Goal: Task Accomplishment & Management: Manage account settings

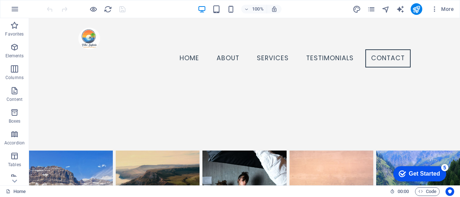
scroll to position [2599, 0]
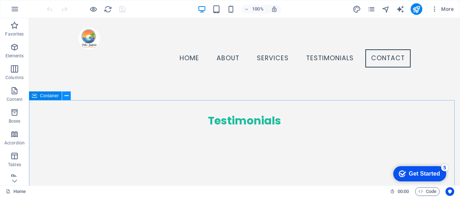
click at [68, 96] on icon at bounding box center [67, 96] width 4 height 8
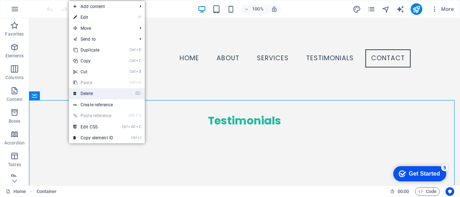
click at [86, 92] on link "⌦ Delete" at bounding box center [93, 93] width 49 height 11
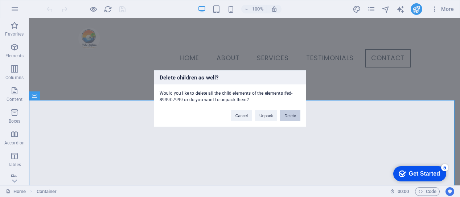
click at [290, 113] on button "Delete" at bounding box center [290, 115] width 20 height 11
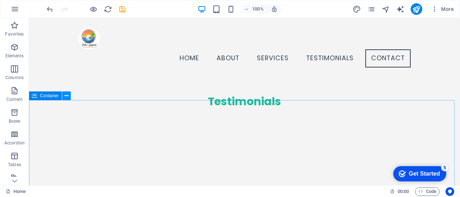
click at [67, 97] on icon at bounding box center [67, 96] width 4 height 8
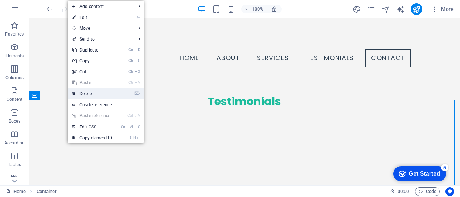
click at [89, 95] on link "⌦ Delete" at bounding box center [92, 93] width 49 height 11
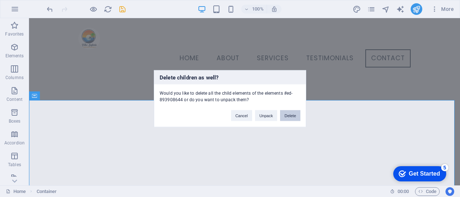
click at [290, 115] on button "Delete" at bounding box center [290, 115] width 20 height 11
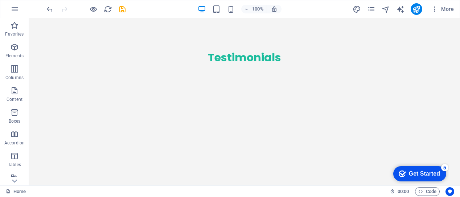
scroll to position [2688, 0]
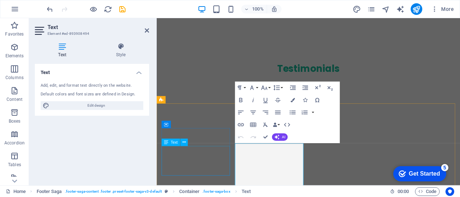
scroll to position [2665, 0]
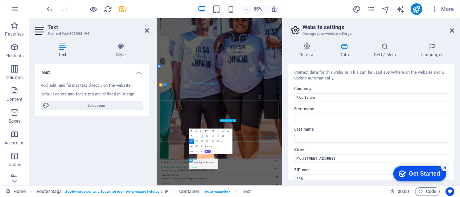
scroll to position [2625, 0]
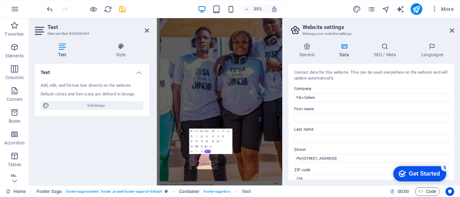
drag, startPoint x: 455, startPoint y: 101, endPoint x: 455, endPoint y: 106, distance: 5.5
click at [455, 106] on div "General Data SEO / Meta Languages Website name fibosafaris.com Logo Drag files …" at bounding box center [372, 111] width 178 height 149
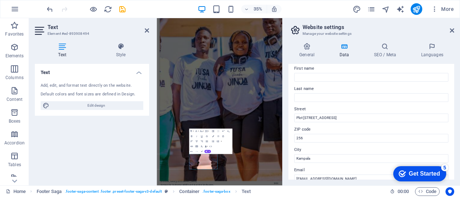
scroll to position [68, 0]
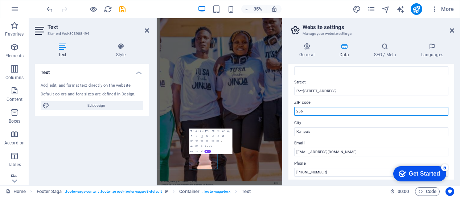
click at [305, 113] on input "256" at bounding box center [371, 111] width 154 height 9
type input "2"
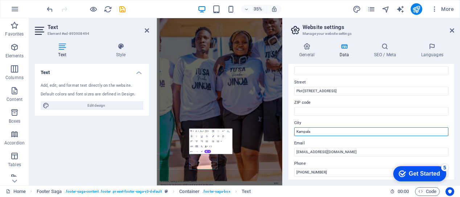
click at [313, 133] on input "Kampala" at bounding box center [371, 131] width 154 height 9
type input "K"
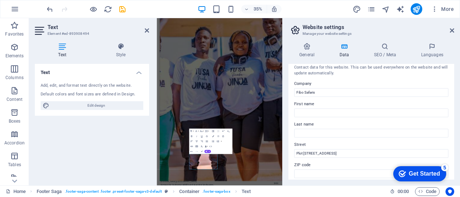
scroll to position [0, 0]
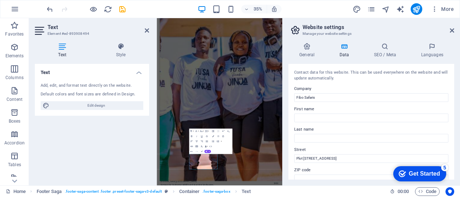
drag, startPoint x: 452, startPoint y: 93, endPoint x: 454, endPoint y: 106, distance: 12.5
click at [454, 106] on div "Contact data for this website. This can be used everywhere on the website and w…" at bounding box center [372, 122] width 166 height 116
click at [455, 29] on aside "Website settings Manage your website settings General Data SEO / Meta Languages…" at bounding box center [371, 101] width 178 height 167
click at [451, 30] on icon at bounding box center [452, 31] width 4 height 6
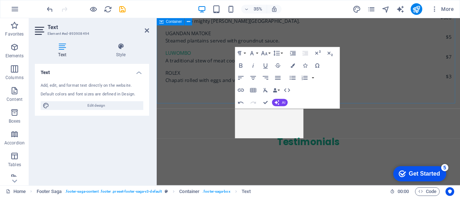
scroll to position [2665, 0]
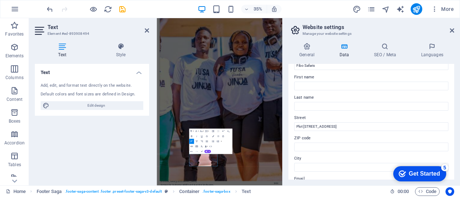
scroll to position [34, 0]
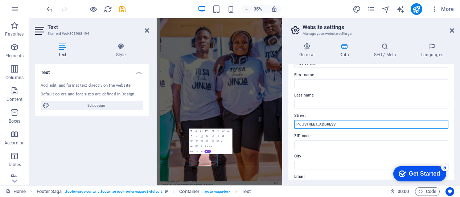
click at [326, 125] on input "Plot 251 Kira Road Road Kampala" at bounding box center [371, 124] width 154 height 9
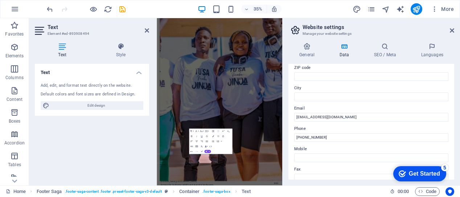
scroll to position [0, 0]
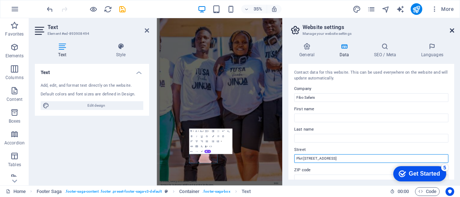
type input "Plot [STREET_ADDRESS]"
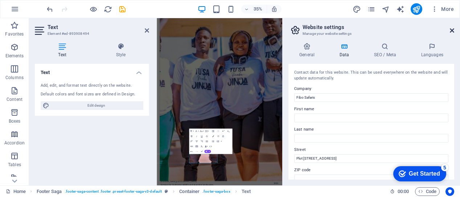
click at [452, 31] on icon at bounding box center [452, 31] width 4 height 6
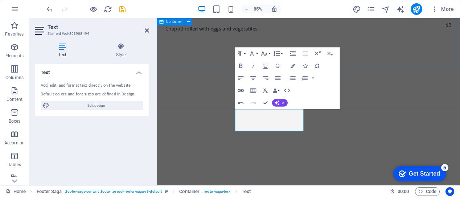
scroll to position [2665, 0]
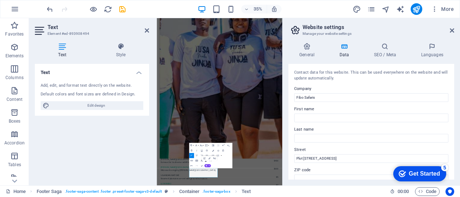
scroll to position [2625, 0]
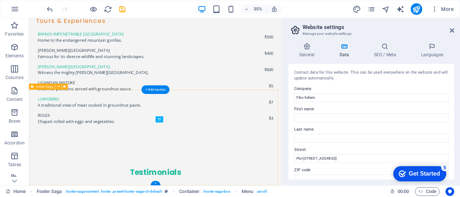
scroll to position [2663, 0]
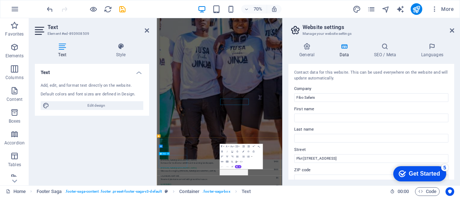
scroll to position [2625, 0]
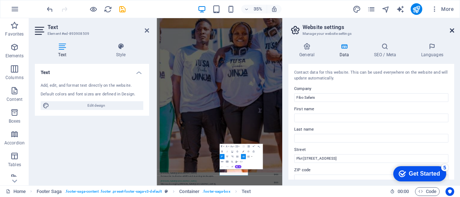
click at [452, 32] on icon at bounding box center [452, 31] width 4 height 6
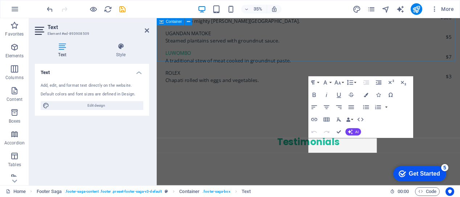
scroll to position [2665, 0]
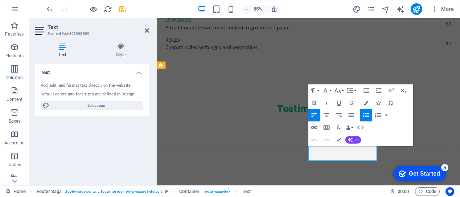
drag, startPoint x: 372, startPoint y: 184, endPoint x: 333, endPoint y: 175, distance: 40.6
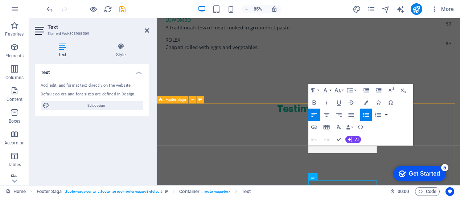
scroll to position [2656, 0]
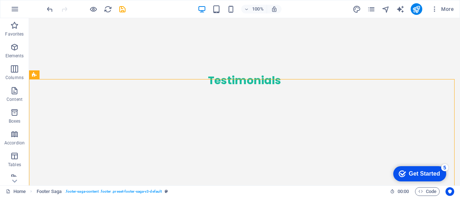
scroll to position [2657, 0]
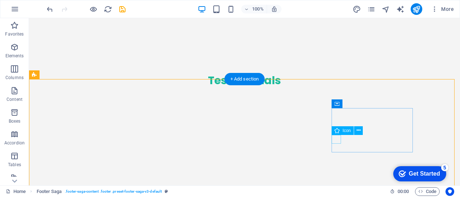
select select "xMidYMid"
select select "px"
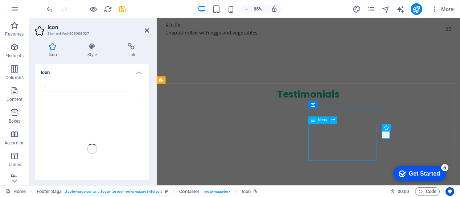
scroll to position [2647, 0]
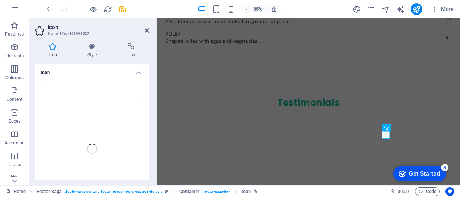
click at [44, 73] on h4 "Icon" at bounding box center [92, 70] width 114 height 13
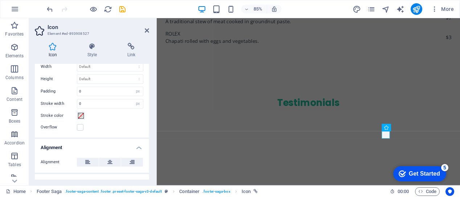
scroll to position [0, 0]
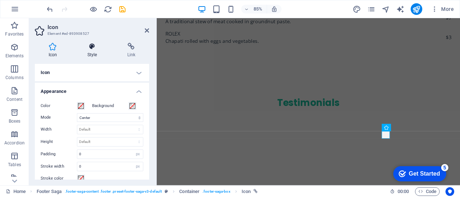
click at [93, 55] on h4 "Style" at bounding box center [94, 50] width 40 height 15
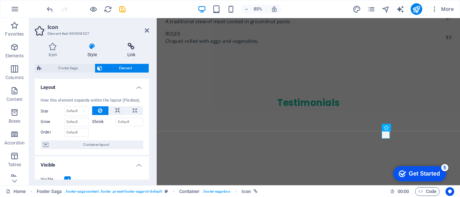
click at [129, 55] on h4 "Link" at bounding box center [132, 50] width 36 height 15
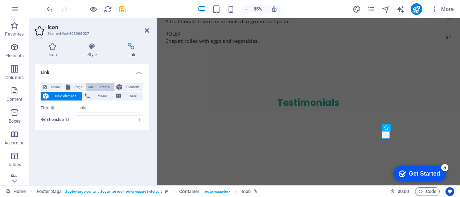
click at [94, 87] on button "External" at bounding box center [100, 87] width 28 height 9
select select "blank"
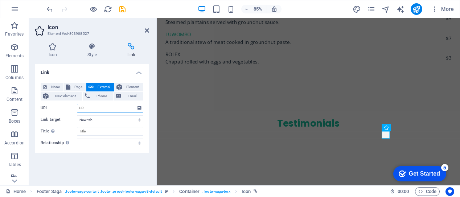
paste input "https://x.com/Fibo118508051?t=cOgih0nkYsoY5jEIJeUhSg&s=08"
type input "https://x.com/Fibo118508051?t=cOgih0nkYsoY5jEIJeUhSg&s=08"
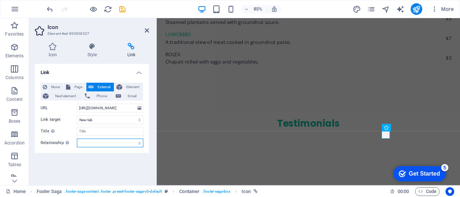
scroll to position [0, 0]
click at [139, 144] on select "alternate author bookmark external help license next nofollow noreferrer noopen…" at bounding box center [110, 143] width 66 height 9
click at [100, 159] on div "Link None Page External Element Next element Phone Email Page Home Subpage Lega…" at bounding box center [92, 122] width 114 height 116
click at [122, 8] on icon "save" at bounding box center [122, 9] width 8 height 8
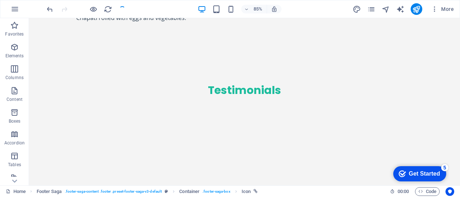
scroll to position [2657, 0]
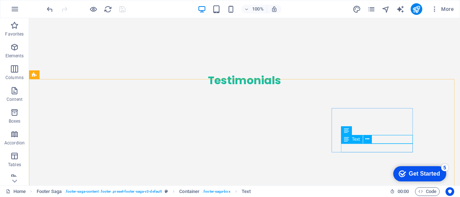
click at [377, 137] on div "Text" at bounding box center [359, 139] width 36 height 9
click at [367, 139] on icon at bounding box center [368, 139] width 4 height 8
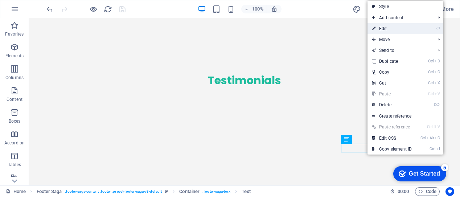
click at [389, 25] on link "⏎ Edit" at bounding box center [392, 28] width 49 height 11
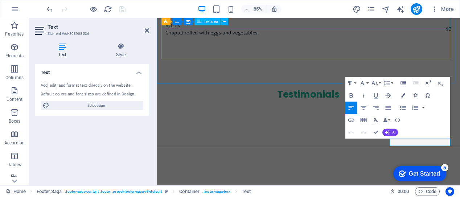
scroll to position [2647, 0]
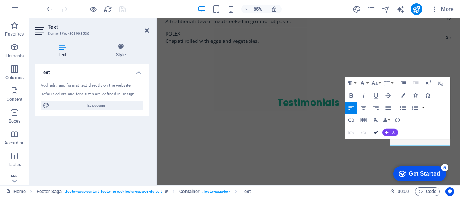
drag, startPoint x: 262, startPoint y: 145, endPoint x: 375, endPoint y: 132, distance: 113.3
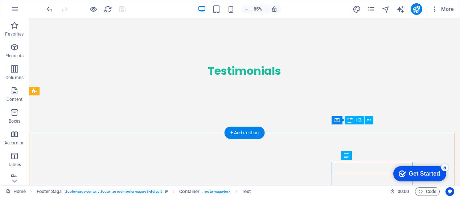
scroll to position [2641, 0]
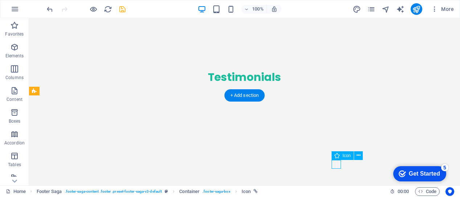
select select "xMidYMid"
select select "px"
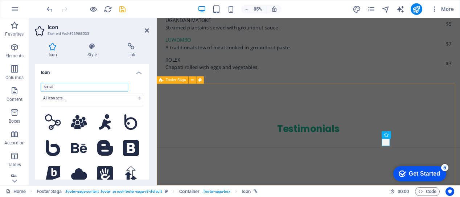
scroll to position [2647, 0]
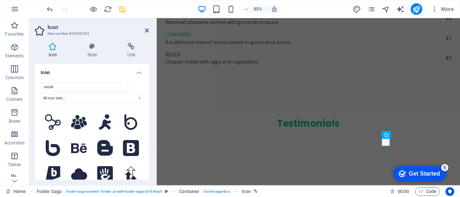
click at [51, 51] on h4 "Icon" at bounding box center [54, 50] width 39 height 15
drag, startPoint x: 147, startPoint y: 91, endPoint x: 149, endPoint y: 106, distance: 14.2
click at [149, 106] on div "Icon social All icon sets... IcoFont Ionicons FontAwesome Brands FontAwesome Du…" at bounding box center [92, 122] width 114 height 116
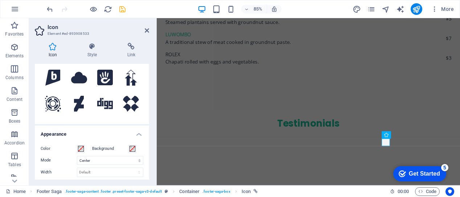
scroll to position [0, 0]
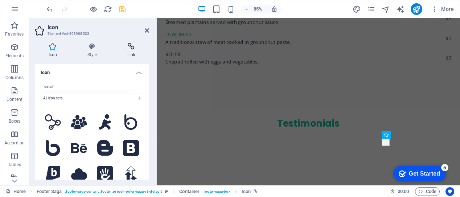
click at [133, 52] on h4 "Link" at bounding box center [132, 50] width 36 height 15
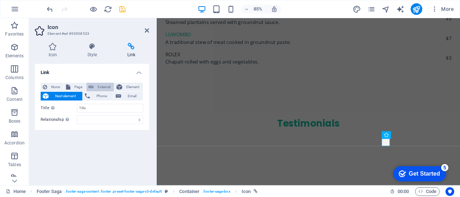
click at [100, 87] on span "External" at bounding box center [104, 87] width 16 height 9
select select "blank"
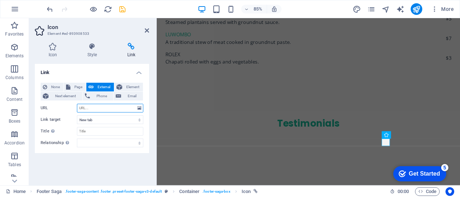
paste input "https://www.instagram.com/fibo_safaris?igsh=Y2N3Nzdyamc2dndx"
type input "https://www.instagram.com/fibo_safaris?igsh=Y2N3Nzdyamc2dndx"
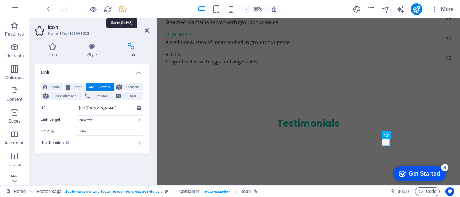
scroll to position [0, 0]
click at [123, 11] on icon "save" at bounding box center [122, 9] width 8 height 8
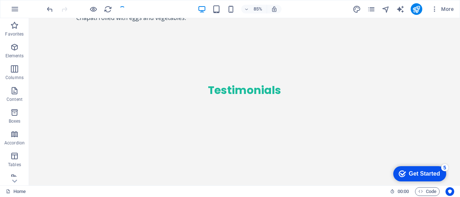
scroll to position [2641, 0]
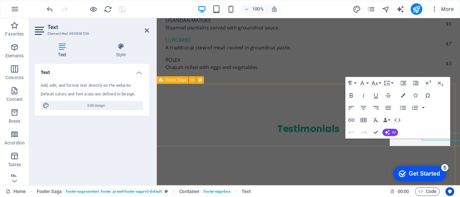
scroll to position [2647, 0]
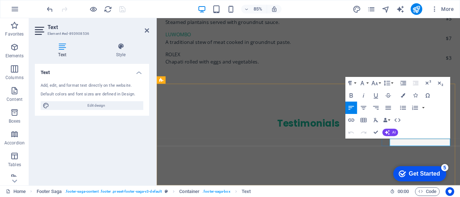
drag, startPoint x: 458, startPoint y: 164, endPoint x: 431, endPoint y: 166, distance: 26.6
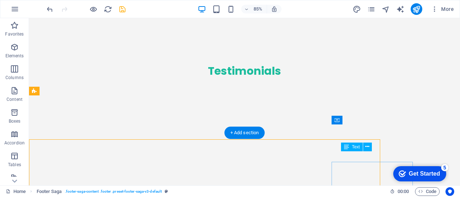
scroll to position [2641, 0]
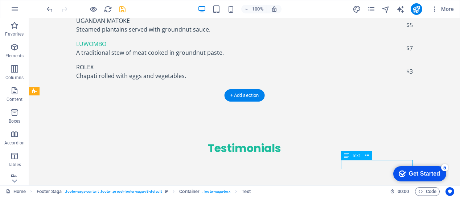
scroll to position [2647, 0]
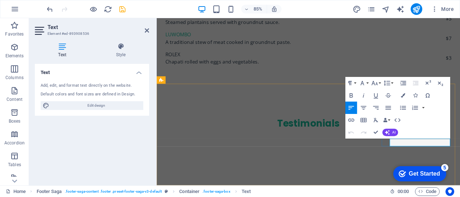
drag, startPoint x: 467, startPoint y: 164, endPoint x: 431, endPoint y: 167, distance: 35.6
click at [351, 120] on icon "button" at bounding box center [352, 120] width 6 height 3
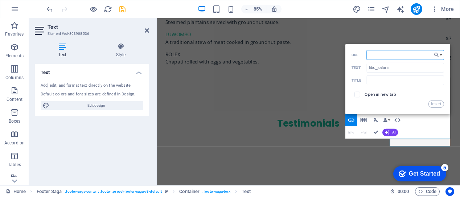
paste input "https://www.instagram.com/fibo_safaris?igsh=Y2N3Nzdyamc2dndx"
type input "https://www.instagram.com/fibo_safaris?igsh=Y2N3Nzdyamc2dndx"
click at [436, 103] on button "Insert" at bounding box center [437, 104] width 16 height 7
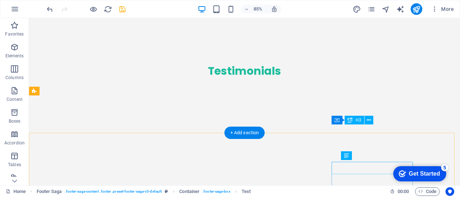
scroll to position [2641, 0]
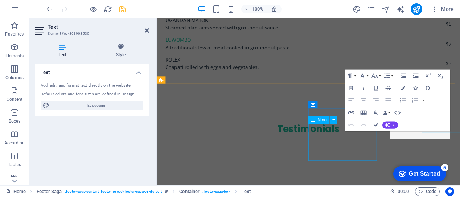
scroll to position [2647, 0]
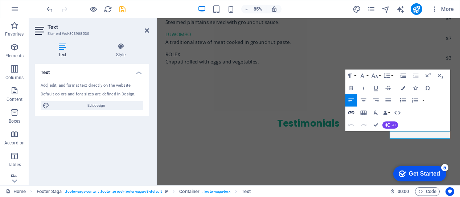
click at [352, 115] on icon "button" at bounding box center [351, 112] width 7 height 7
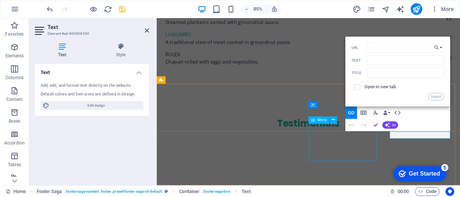
drag, startPoint x: 342, startPoint y: 162, endPoint x: 498, endPoint y: 51, distance: 191.2
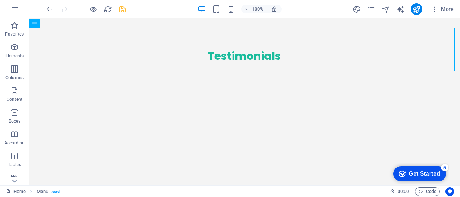
scroll to position [2709, 0]
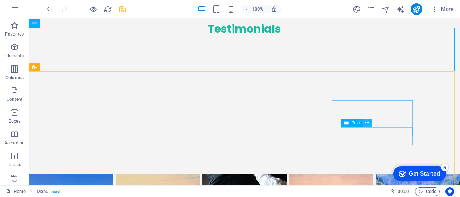
click at [366, 122] on icon at bounding box center [368, 123] width 4 height 8
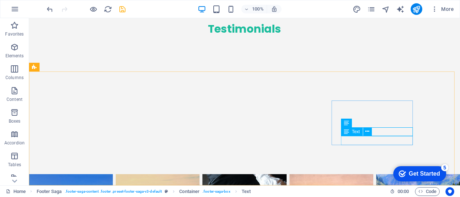
click at [357, 131] on span "Text" at bounding box center [356, 132] width 8 height 4
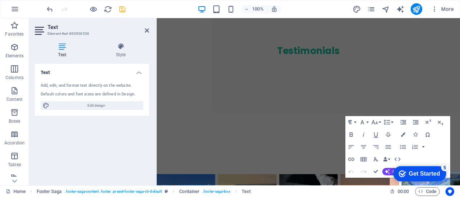
scroll to position [2685, 0]
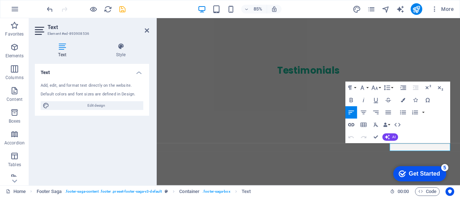
click at [351, 125] on icon "button" at bounding box center [352, 124] width 6 height 3
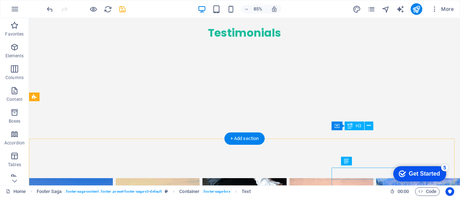
scroll to position [2679, 0]
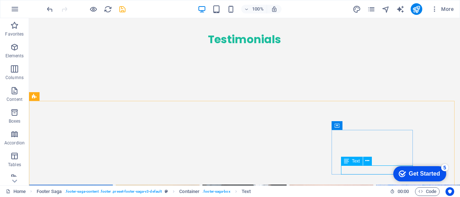
click at [375, 159] on div "Text" at bounding box center [359, 161] width 36 height 9
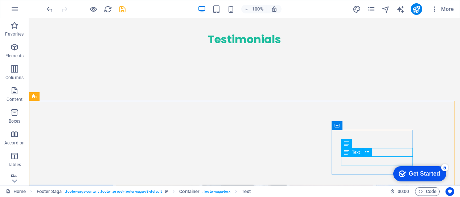
click at [346, 153] on icon at bounding box center [346, 152] width 5 height 9
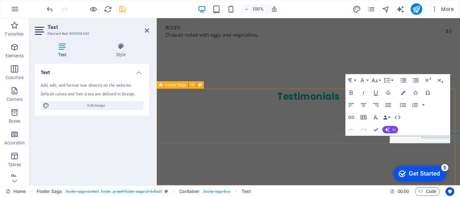
scroll to position [2685, 0]
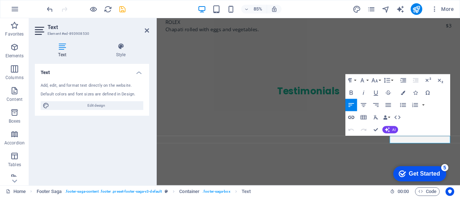
click at [351, 118] on icon "button" at bounding box center [351, 117] width 7 height 7
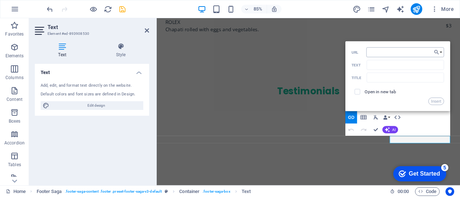
type input "https://x.com/Fibo118508051?t=cOgih0nkYsoY5jEIJeUhSg&s=08"
click at [436, 100] on button "Insert" at bounding box center [437, 101] width 16 height 7
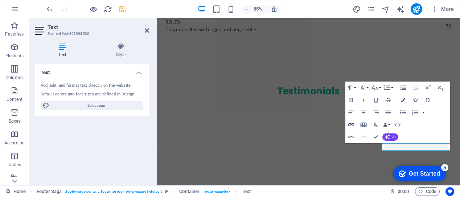
type input "https://x.com/Fibo118508051?t=cOgih0nkYsoY5jEIJeUhSg&s=08"
click at [351, 126] on icon "button" at bounding box center [351, 124] width 7 height 7
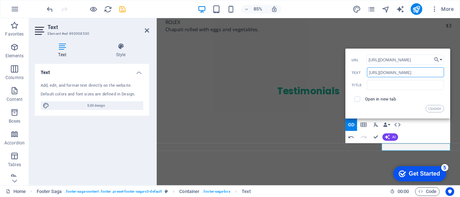
scroll to position [0, 51]
drag, startPoint x: 526, startPoint y: 91, endPoint x: 508, endPoint y: 81, distance: 21.0
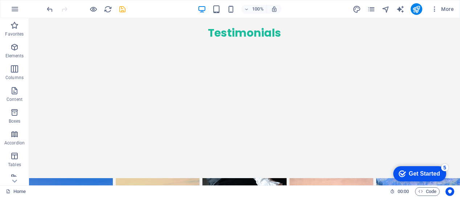
scroll to position [2679, 0]
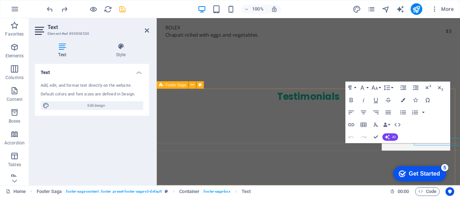
scroll to position [2685, 0]
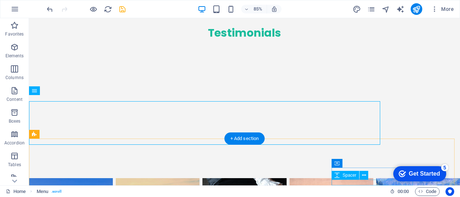
scroll to position [2679, 0]
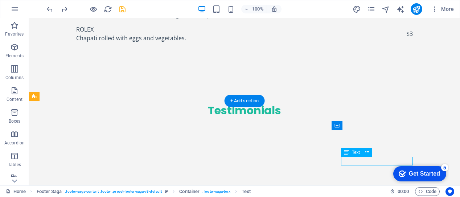
scroll to position [2685, 0]
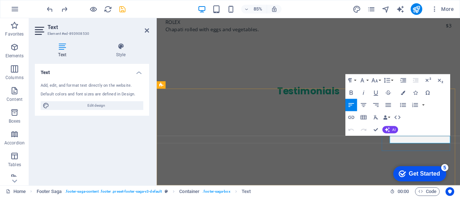
drag, startPoint x: 472, startPoint y: 160, endPoint x: 432, endPoint y: 164, distance: 40.1
click at [350, 117] on icon "button" at bounding box center [351, 117] width 7 height 7
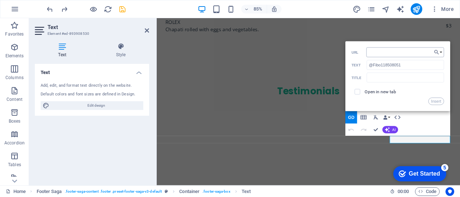
type input "https://x.com/Fibo118508051?t=cOgih0nkYsoY5jEIJeUhSg&s=08"
click at [439, 102] on button "Insert" at bounding box center [437, 101] width 16 height 7
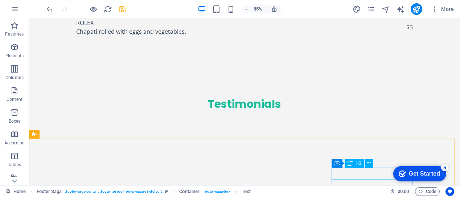
scroll to position [2679, 0]
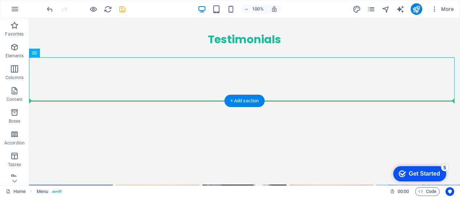
drag, startPoint x: 68, startPoint y: 71, endPoint x: 278, endPoint y: 153, distance: 225.2
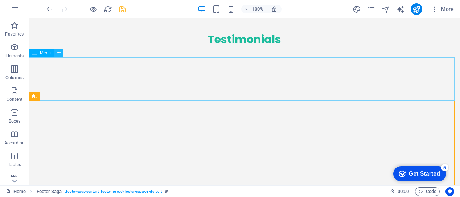
click at [58, 54] on icon at bounding box center [59, 53] width 4 height 8
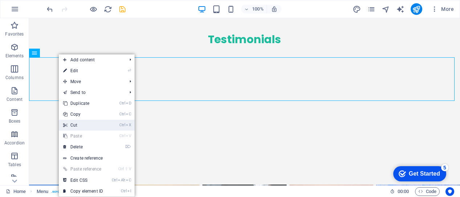
click at [76, 127] on link "Ctrl X Cut" at bounding box center [83, 125] width 49 height 11
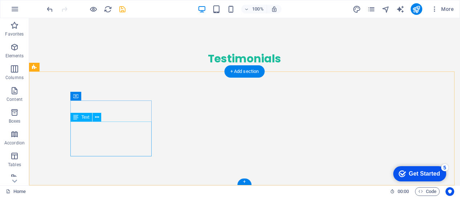
scroll to position [2665, 0]
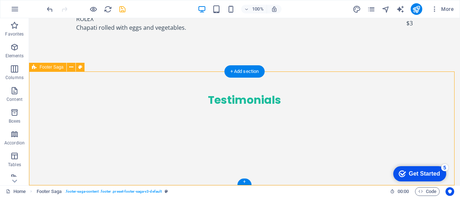
select select "footer"
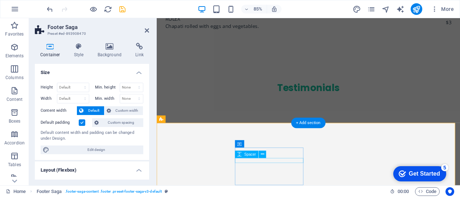
scroll to position [2642, 0]
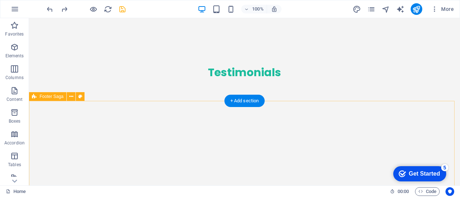
scroll to position [2679, 0]
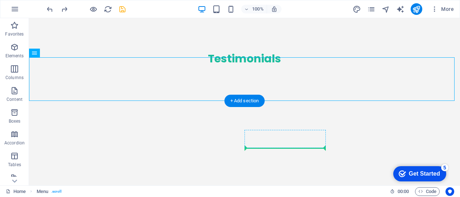
drag, startPoint x: 62, startPoint y: 72, endPoint x: 288, endPoint y: 147, distance: 238.6
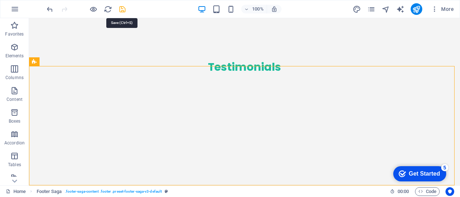
click at [121, 8] on icon "save" at bounding box center [122, 9] width 8 height 8
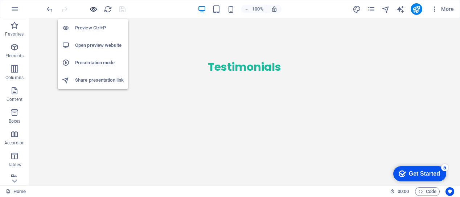
click at [94, 9] on icon "button" at bounding box center [93, 9] width 8 height 8
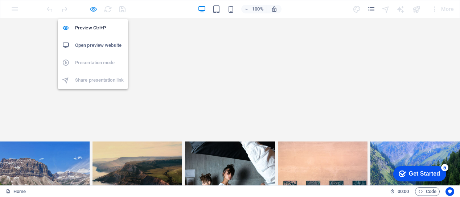
scroll to position [2069, 0]
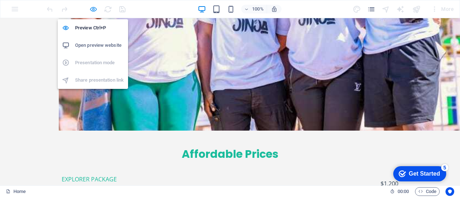
click at [91, 9] on icon "button" at bounding box center [93, 9] width 8 height 8
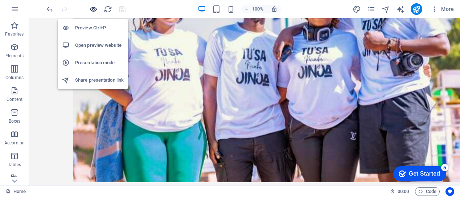
scroll to position [2670, 0]
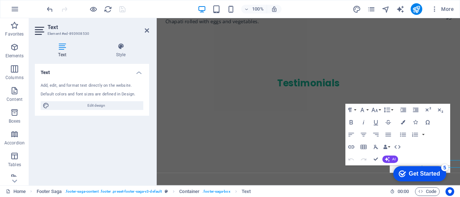
scroll to position [2647, 0]
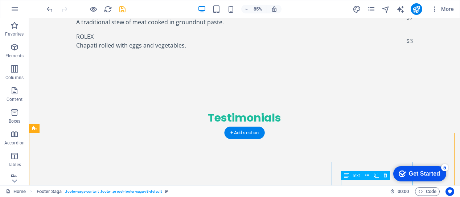
scroll to position [2641, 0]
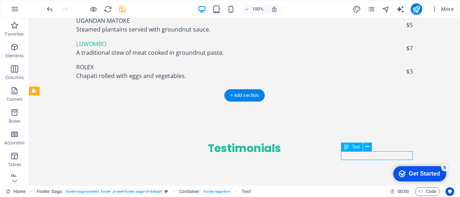
scroll to position [2647, 0]
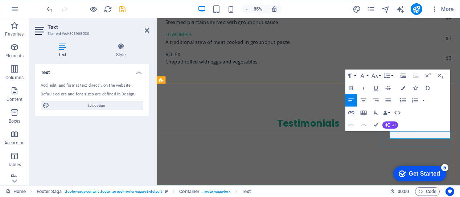
drag, startPoint x: 474, startPoint y: 156, endPoint x: 432, endPoint y: 156, distance: 42.1
click at [403, 88] on icon "button" at bounding box center [403, 88] width 4 height 4
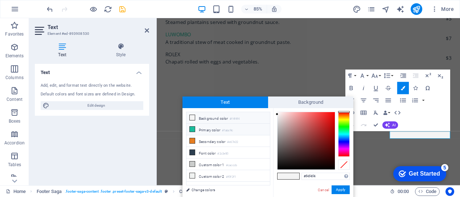
click at [192, 127] on icon at bounding box center [192, 129] width 5 height 5
type input "#1abc9c"
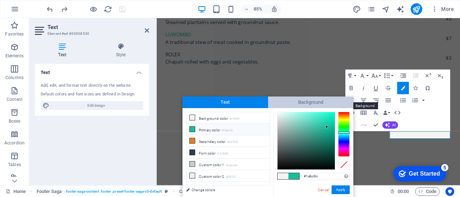
click at [293, 105] on span "Background" at bounding box center [311, 103] width 86 height 12
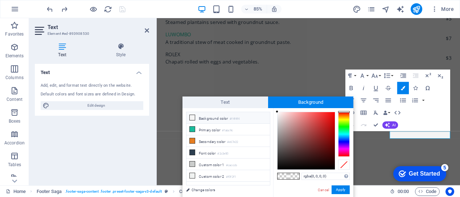
click at [218, 121] on li "Background color #f4f4f4" at bounding box center [229, 118] width 84 height 12
type input "rgba(244, 244, 244, 0)"
drag, startPoint x: 338, startPoint y: 177, endPoint x: 303, endPoint y: 178, distance: 34.5
click at [303, 178] on input "rgba(244, 244, 244, 0)" at bounding box center [326, 176] width 48 height 7
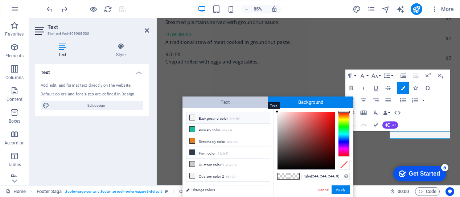
click at [246, 105] on span "Text" at bounding box center [226, 103] width 86 height 12
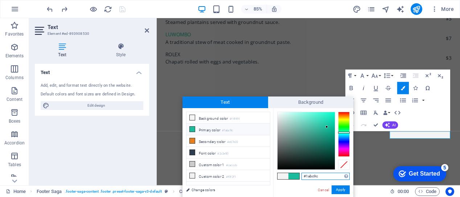
drag, startPoint x: 321, startPoint y: 177, endPoint x: 306, endPoint y: 176, distance: 15.6
click at [306, 176] on input "#1abc9c" at bounding box center [326, 176] width 48 height 7
click at [338, 187] on button "Apply" at bounding box center [341, 190] width 18 height 9
type input "#1abc9c"
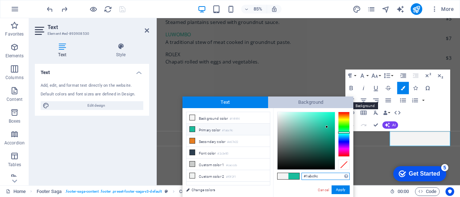
click at [305, 102] on span "Background" at bounding box center [311, 103] width 86 height 12
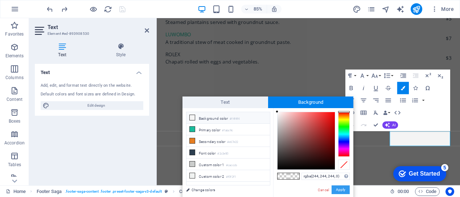
click at [340, 191] on button "Apply" at bounding box center [341, 190] width 18 height 9
click at [317, 177] on input "rgba(244, 244, 244, 0)" at bounding box center [326, 176] width 48 height 7
drag, startPoint x: 338, startPoint y: 176, endPoint x: 313, endPoint y: 176, distance: 25.4
click at [313, 176] on input "rgba(244, 244, 244, 0)" at bounding box center [326, 176] width 48 height 7
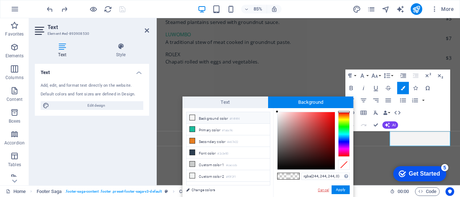
click at [325, 190] on link "Cancel" at bounding box center [323, 189] width 13 height 5
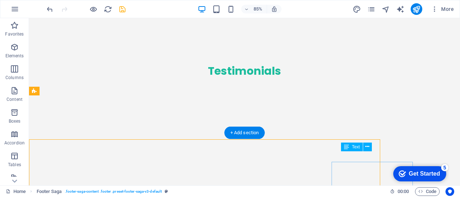
scroll to position [2641, 0]
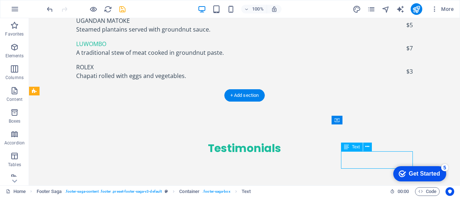
scroll to position [2647, 0]
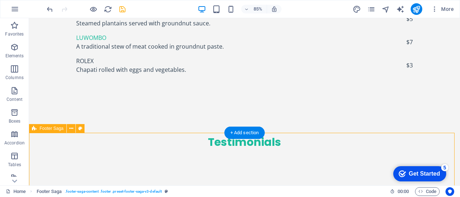
scroll to position [2641, 0]
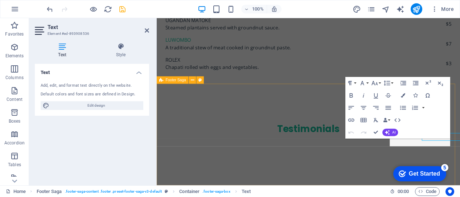
scroll to position [2647, 0]
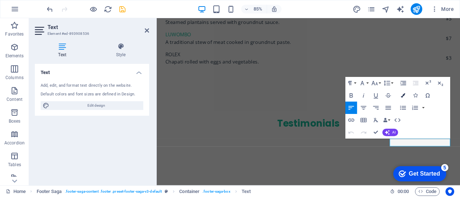
click at [403, 98] on icon "button" at bounding box center [403, 95] width 4 height 4
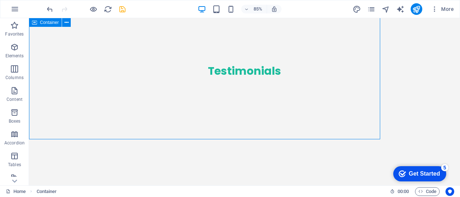
scroll to position [2641, 0]
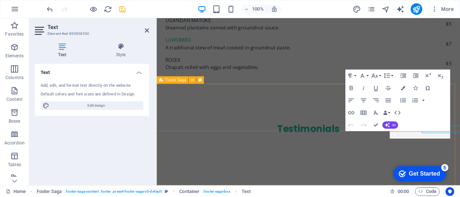
scroll to position [2647, 0]
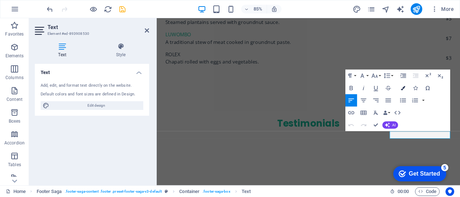
click at [404, 88] on icon "button" at bounding box center [403, 88] width 4 height 4
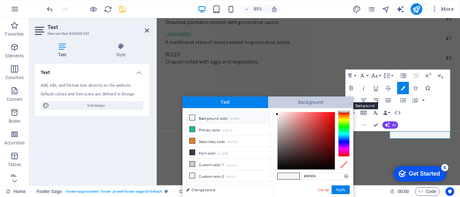
click at [309, 104] on span "Background" at bounding box center [311, 103] width 86 height 12
type input "#ffffff"
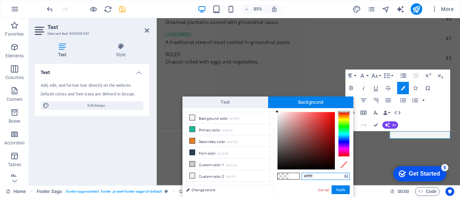
drag, startPoint x: 317, startPoint y: 175, endPoint x: 302, endPoint y: 176, distance: 15.0
click at [302, 176] on input "#ffffff" at bounding box center [326, 176] width 48 height 7
click at [343, 189] on button "Apply" at bounding box center [341, 190] width 18 height 9
click at [339, 190] on button "Apply" at bounding box center [341, 190] width 18 height 9
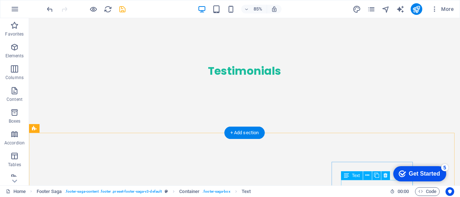
scroll to position [2641, 0]
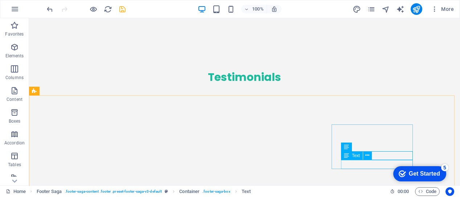
click at [355, 156] on span "Text" at bounding box center [356, 156] width 8 height 4
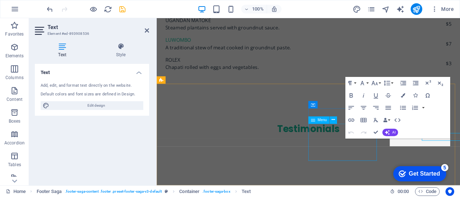
scroll to position [2647, 0]
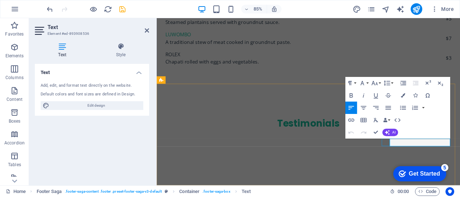
drag, startPoint x: 468, startPoint y: 164, endPoint x: 429, endPoint y: 165, distance: 39.6
click at [404, 94] on icon "button" at bounding box center [403, 95] width 4 height 4
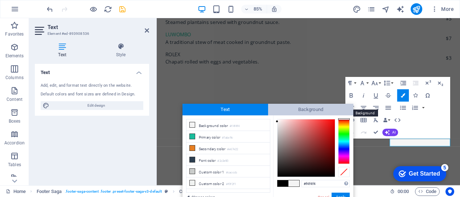
click at [294, 108] on span "Background" at bounding box center [311, 110] width 86 height 12
type input "#ffffff"
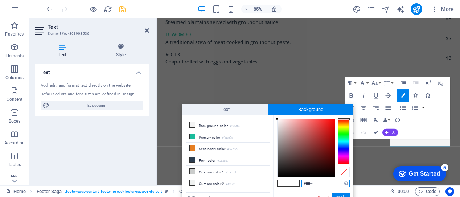
drag, startPoint x: 314, startPoint y: 184, endPoint x: 302, endPoint y: 184, distance: 12.0
click at [302, 184] on input "#ffffff" at bounding box center [326, 183] width 48 height 7
click at [341, 195] on button "Apply" at bounding box center [341, 197] width 18 height 9
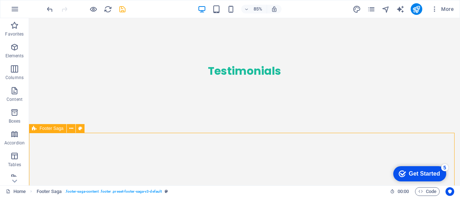
scroll to position [2641, 0]
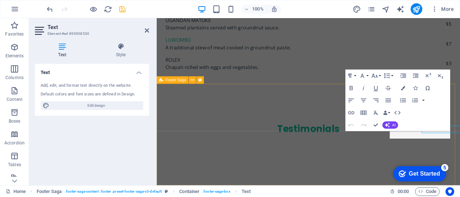
scroll to position [2647, 0]
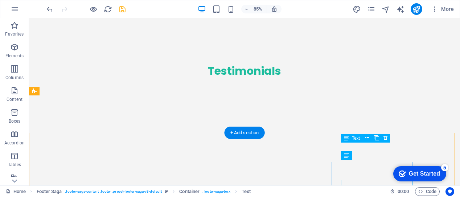
scroll to position [2641, 0]
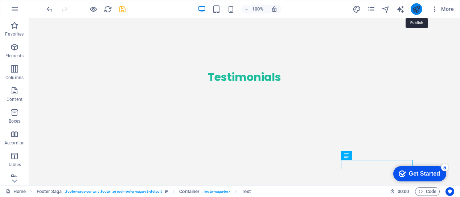
click at [418, 8] on icon "publish" at bounding box center [416, 9] width 8 height 8
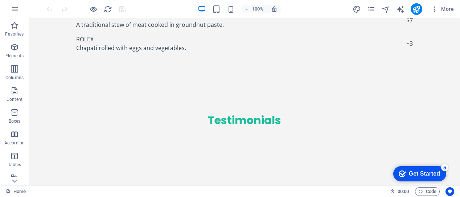
scroll to position [2670, 0]
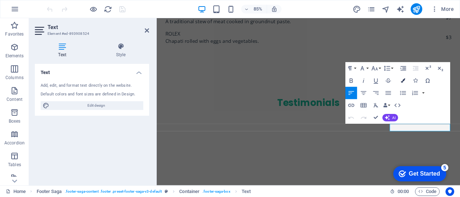
click at [404, 81] on icon "button" at bounding box center [403, 81] width 4 height 4
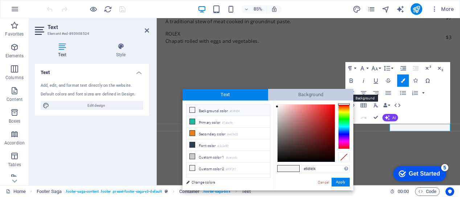
click at [309, 95] on span "Background" at bounding box center [311, 95] width 86 height 12
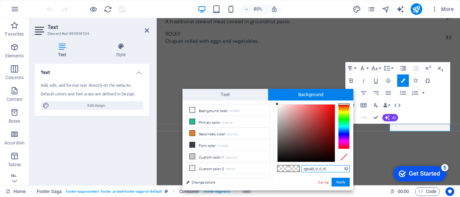
drag, startPoint x: 326, startPoint y: 169, endPoint x: 303, endPoint y: 169, distance: 23.2
click at [303, 169] on input "rgba(0, 0, 0, 0)" at bounding box center [326, 168] width 48 height 7
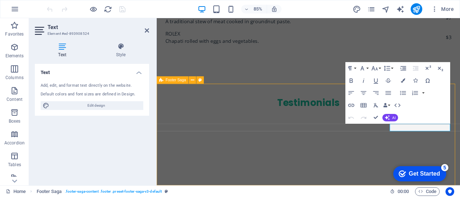
scroll to position [2641, 0]
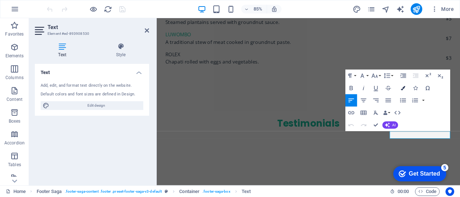
click at [402, 89] on icon "button" at bounding box center [403, 88] width 4 height 4
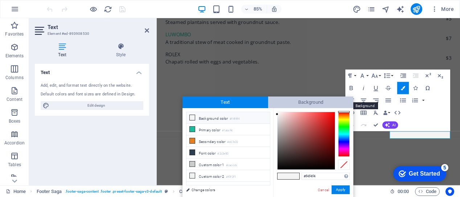
click at [294, 99] on span "Background" at bounding box center [311, 103] width 86 height 12
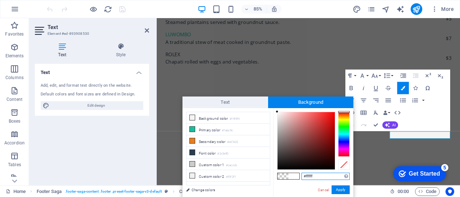
drag, startPoint x: 314, startPoint y: 179, endPoint x: 301, endPoint y: 178, distance: 12.7
click at [302, 178] on input "#ffffff" at bounding box center [326, 176] width 48 height 7
paste input "rgba(0, 0, 0, 0)"
type input "rgba(0, 0, 0, 0)"
click at [339, 189] on button "Apply" at bounding box center [341, 190] width 18 height 9
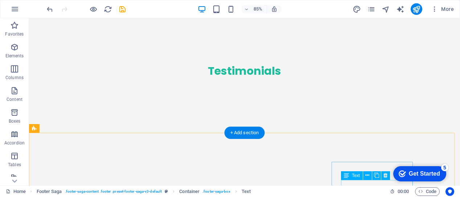
scroll to position [2641, 0]
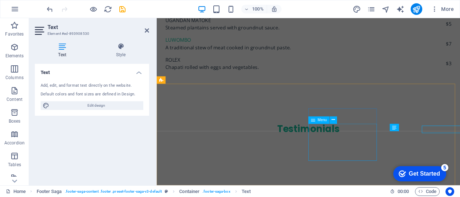
scroll to position [2647, 0]
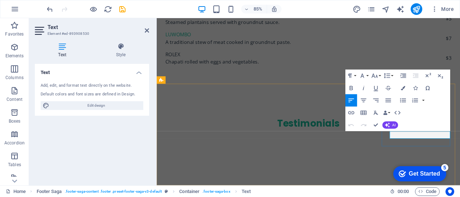
drag, startPoint x: 474, startPoint y: 153, endPoint x: 432, endPoint y: 155, distance: 41.4
click at [404, 89] on icon "button" at bounding box center [403, 88] width 4 height 4
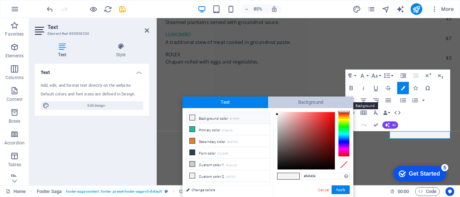
click at [312, 102] on span "Background" at bounding box center [311, 103] width 86 height 12
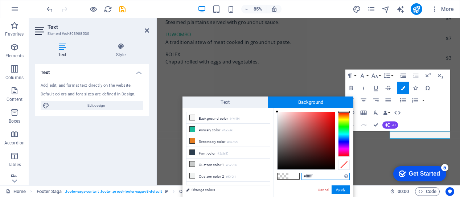
drag, startPoint x: 316, startPoint y: 176, endPoint x: 303, endPoint y: 177, distance: 13.1
click at [303, 177] on input "#ffffff" at bounding box center [326, 176] width 48 height 7
paste input "rgba(0, 0, 0, 0)"
type input "rgba(0, 0, 0, 0)"
click at [337, 188] on button "Apply" at bounding box center [341, 190] width 18 height 9
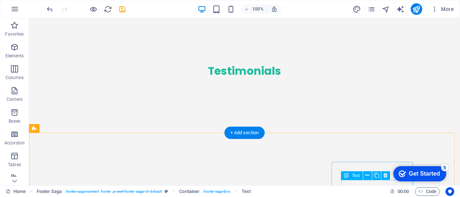
scroll to position [2641, 0]
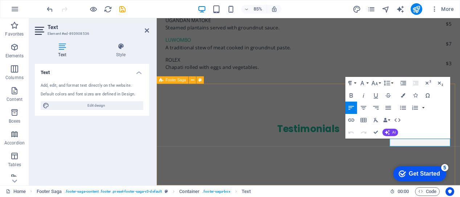
scroll to position [2647, 0]
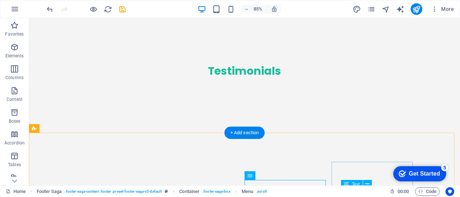
scroll to position [2641, 0]
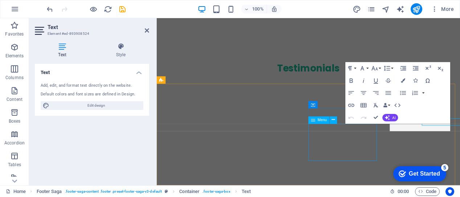
scroll to position [2647, 0]
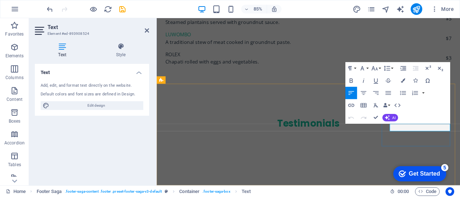
drag, startPoint x: 456, startPoint y: 146, endPoint x: 440, endPoint y: 146, distance: 16.4
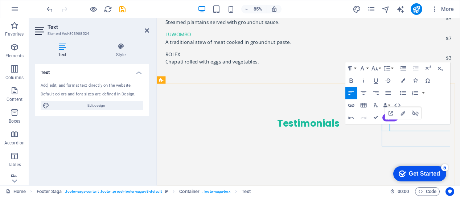
drag, startPoint x: 458, startPoint y: 146, endPoint x: 430, endPoint y: 147, distance: 27.6
click at [403, 81] on icon "button" at bounding box center [403, 81] width 4 height 4
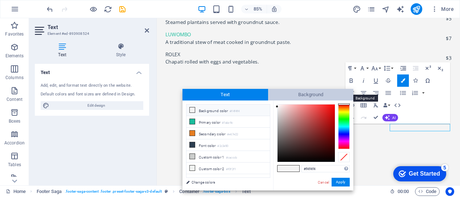
click at [316, 95] on span "Background" at bounding box center [311, 95] width 86 height 12
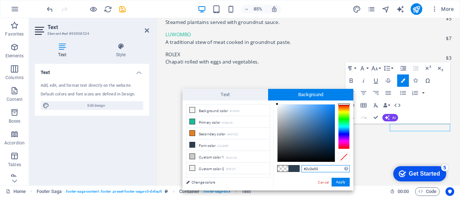
drag, startPoint x: 317, startPoint y: 168, endPoint x: 303, endPoint y: 169, distance: 13.8
click at [303, 169] on input "#2c3e50" at bounding box center [326, 168] width 48 height 7
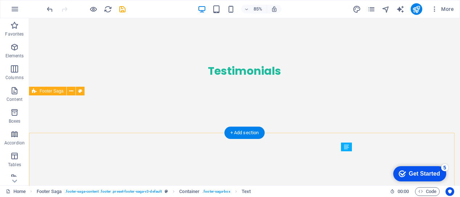
scroll to position [2641, 0]
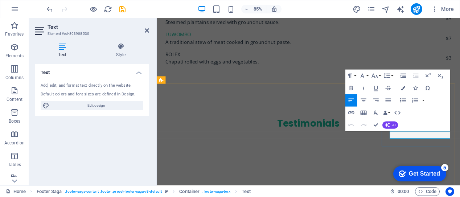
drag, startPoint x: 477, startPoint y: 154, endPoint x: 433, endPoint y: 156, distance: 44.0
click at [405, 86] on icon "button" at bounding box center [403, 88] width 4 height 4
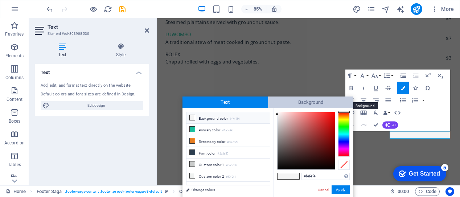
click at [312, 100] on span "Background" at bounding box center [311, 103] width 86 height 12
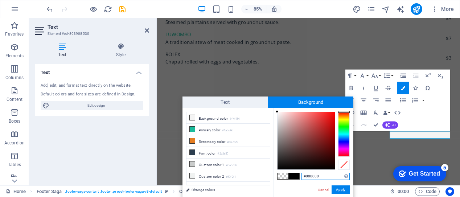
drag, startPoint x: 319, startPoint y: 176, endPoint x: 301, endPoint y: 176, distance: 17.8
paste input "2c3e5"
type input "#2c3e50"
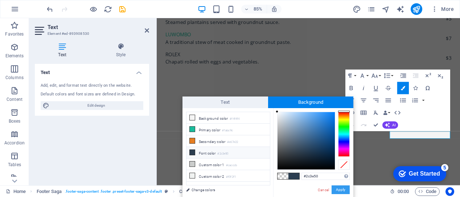
click at [339, 190] on button "Apply" at bounding box center [341, 190] width 18 height 9
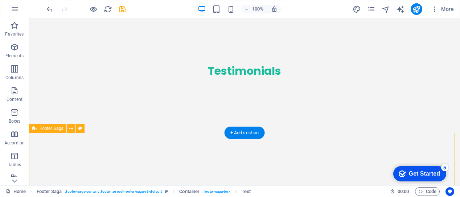
scroll to position [2641, 0]
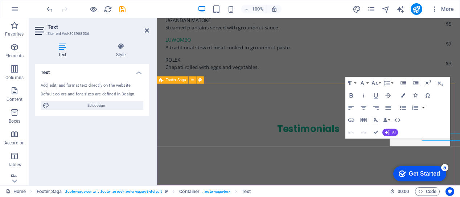
scroll to position [2647, 0]
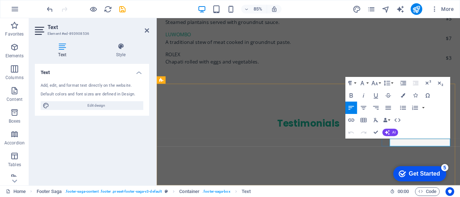
drag, startPoint x: 468, startPoint y: 165, endPoint x: 435, endPoint y: 168, distance: 33.9
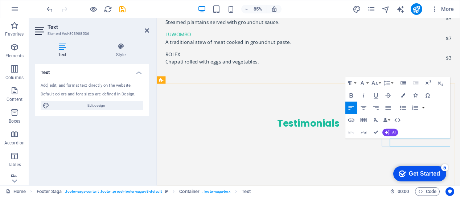
drag, startPoint x: 468, startPoint y: 165, endPoint x: 430, endPoint y: 167, distance: 38.2
click at [403, 98] on button "Colors" at bounding box center [404, 95] width 12 height 12
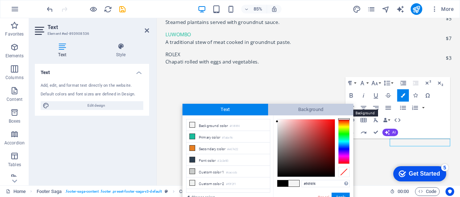
click at [314, 108] on span "Background" at bounding box center [311, 110] width 86 height 12
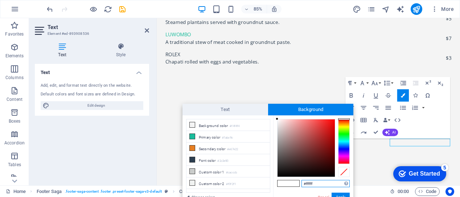
drag, startPoint x: 317, startPoint y: 184, endPoint x: 299, endPoint y: 185, distance: 17.9
paste input "2c3e50"
type input "#2c3e50"
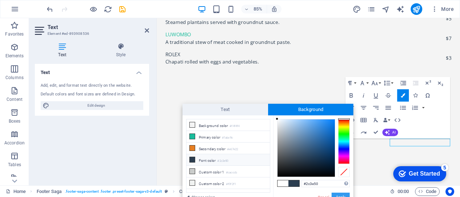
click at [336, 194] on button "Apply" at bounding box center [341, 197] width 18 height 9
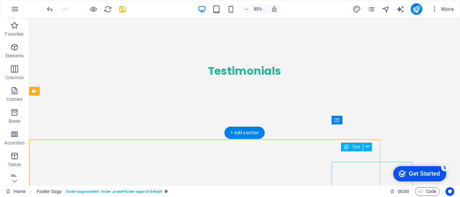
scroll to position [2641, 0]
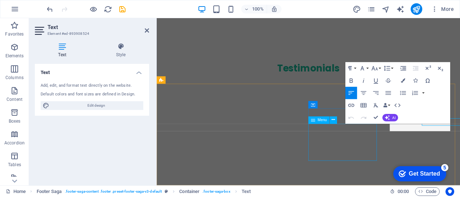
scroll to position [2647, 0]
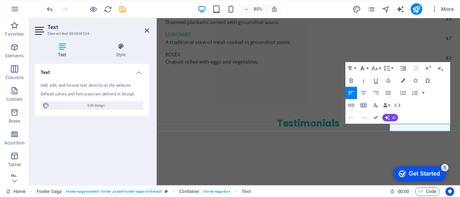
click at [369, 68] on button "Font Family" at bounding box center [364, 68] width 12 height 12
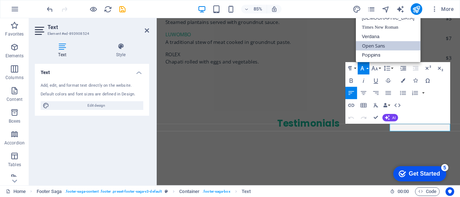
scroll to position [0, 0]
click at [381, 69] on button "Font Size" at bounding box center [376, 68] width 12 height 12
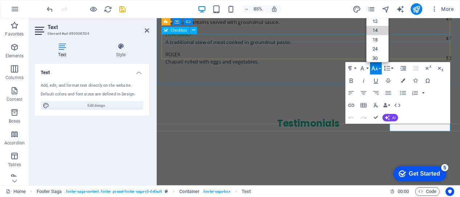
drag, startPoint x: 545, startPoint y: 46, endPoint x: 431, endPoint y: 37, distance: 114.0
click at [448, 91] on div "Paragraph Format Normal Heading 1 Heading 2 Heading 3 Heading 4 Heading 5 Headi…" at bounding box center [398, 93] width 105 height 62
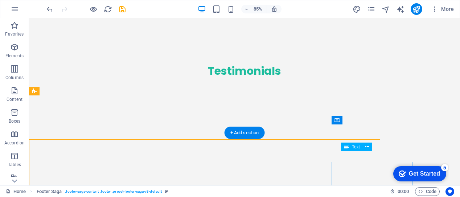
scroll to position [2641, 0]
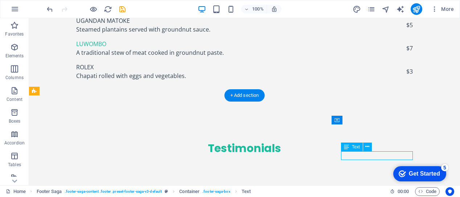
scroll to position [2647, 0]
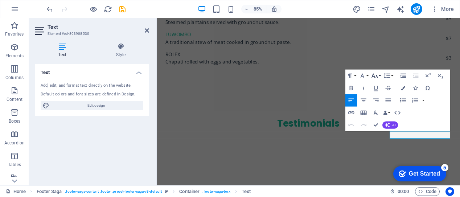
click at [380, 75] on button "Font Size" at bounding box center [376, 76] width 12 height 12
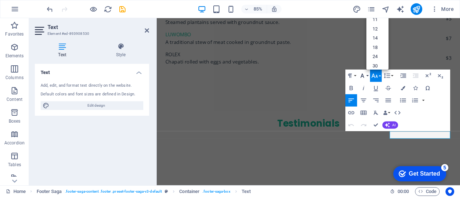
click at [368, 74] on button "Font Family" at bounding box center [364, 76] width 12 height 12
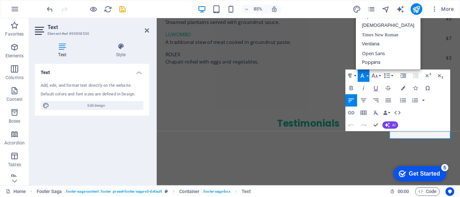
scroll to position [0, 0]
click at [376, 54] on link "Open Sans" at bounding box center [388, 53] width 65 height 9
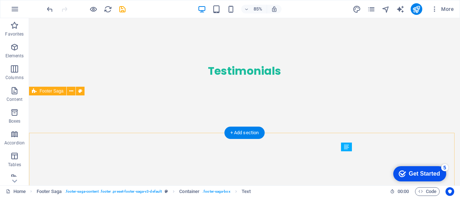
scroll to position [2641, 0]
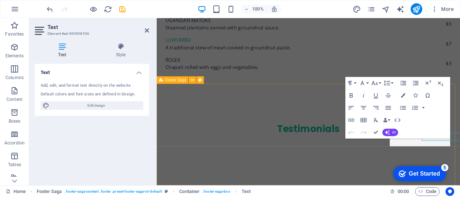
scroll to position [2647, 0]
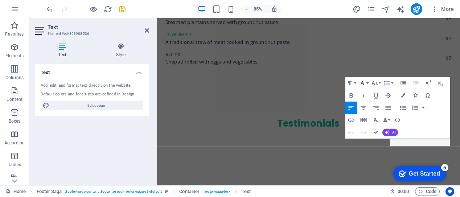
click at [369, 85] on button "Font Family" at bounding box center [364, 83] width 12 height 12
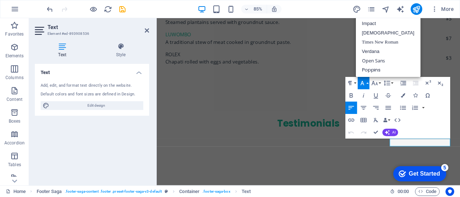
scroll to position [0, 0]
click at [370, 62] on link "Open Sans" at bounding box center [388, 60] width 65 height 9
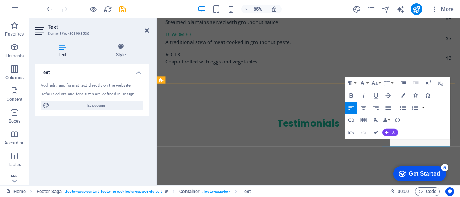
drag, startPoint x: 467, startPoint y: 163, endPoint x: 431, endPoint y: 166, distance: 36.0
click at [367, 84] on button "Font Family" at bounding box center [364, 83] width 12 height 12
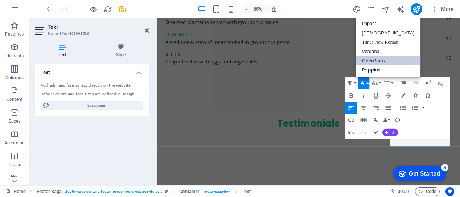
click at [373, 61] on link "Open Sans" at bounding box center [388, 60] width 65 height 9
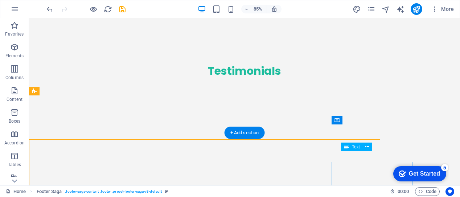
scroll to position [2641, 0]
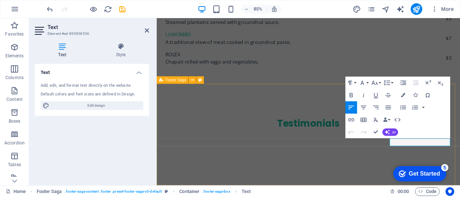
scroll to position [0, 0]
click at [381, 83] on button "Font Size" at bounding box center [376, 83] width 12 height 12
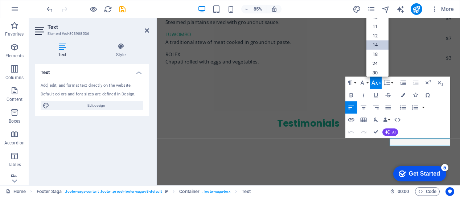
click at [376, 43] on link "14" at bounding box center [378, 45] width 22 height 9
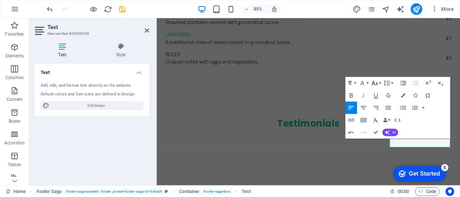
click at [379, 85] on button "Font Size" at bounding box center [376, 83] width 12 height 12
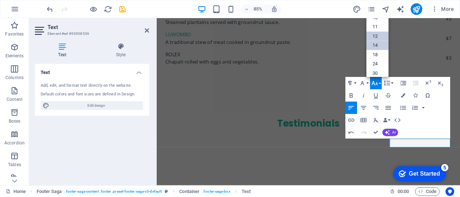
click at [376, 34] on link "12" at bounding box center [378, 36] width 22 height 9
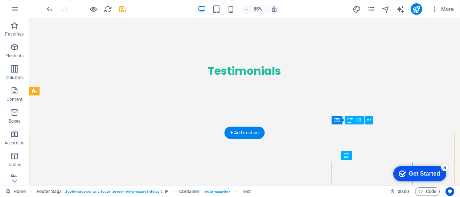
scroll to position [2641, 0]
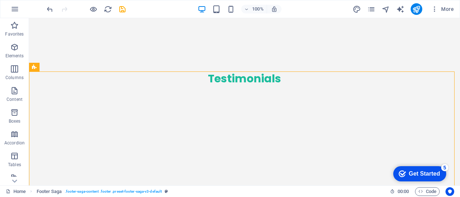
scroll to position [2670, 0]
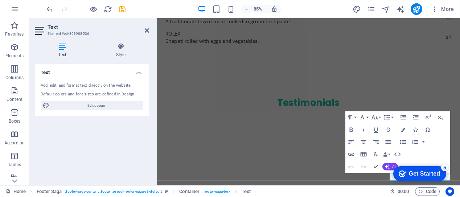
scroll to position [0, 0]
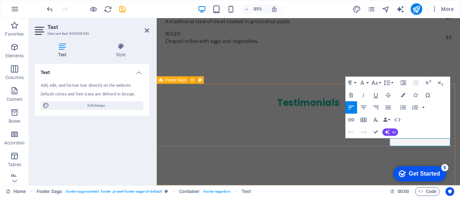
drag, startPoint x: 470, startPoint y: 164, endPoint x: 505, endPoint y: 163, distance: 34.9
click at [403, 95] on icon "button" at bounding box center [403, 95] width 4 height 4
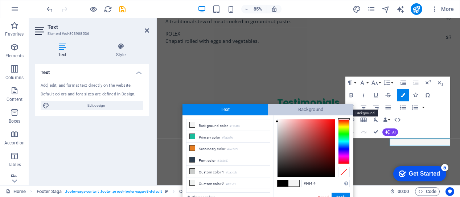
click at [317, 110] on span "Background" at bounding box center [311, 110] width 86 height 12
type input "#2c3e50"
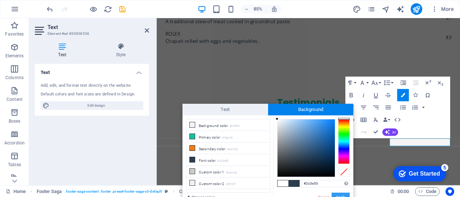
click at [338, 194] on button "Apply" at bounding box center [341, 197] width 18 height 9
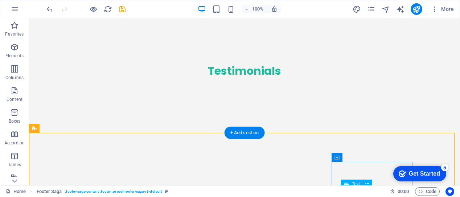
scroll to position [2641, 0]
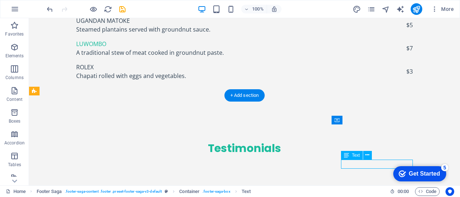
scroll to position [0, 0]
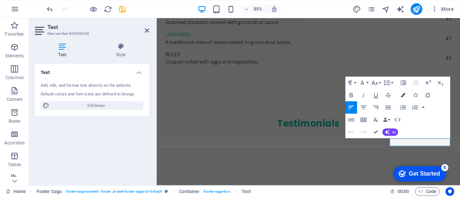
click at [404, 95] on icon "button" at bounding box center [403, 95] width 4 height 4
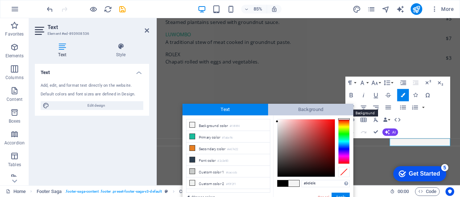
click at [315, 109] on span "Background" at bounding box center [311, 110] width 86 height 12
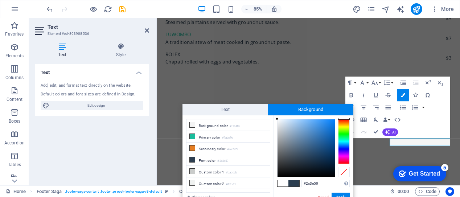
click at [282, 184] on span at bounding box center [283, 183] width 11 height 6
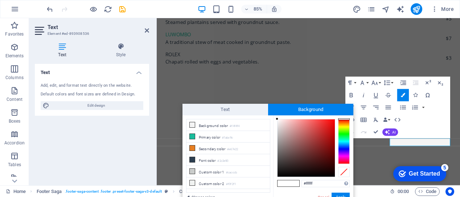
click at [296, 183] on span at bounding box center [294, 183] width 11 height 6
drag, startPoint x: 315, startPoint y: 184, endPoint x: 302, endPoint y: 182, distance: 13.6
click at [302, 182] on input "#ffffff" at bounding box center [326, 183] width 48 height 7
paste input "2c3e50"
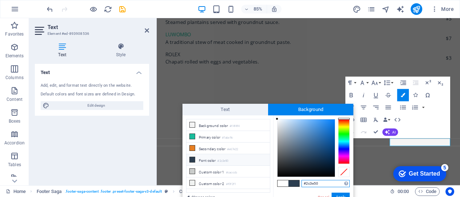
type input "#2c3e50"
click at [338, 195] on button "Apply" at bounding box center [341, 197] width 18 height 9
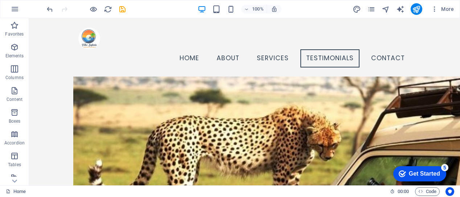
scroll to position [1262, 0]
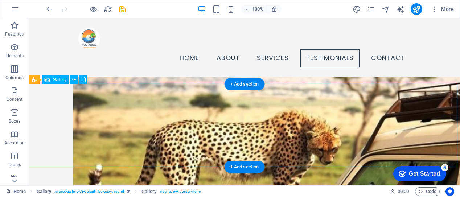
select select "px"
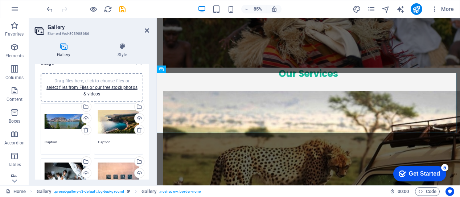
scroll to position [0, 0]
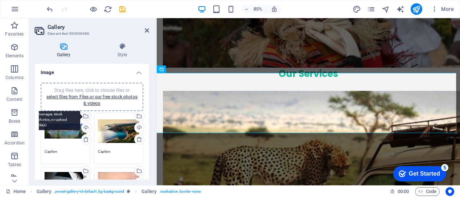
click at [80, 118] on div "Select files from the file manager, stock photos, or upload file(s)" at bounding box center [56, 116] width 47 height 27
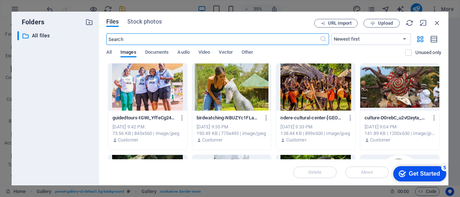
scroll to position [1563, 0]
click at [150, 86] on div at bounding box center [147, 87] width 79 height 47
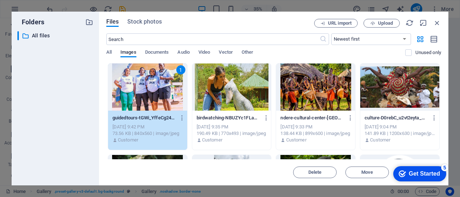
click at [150, 86] on div "1" at bounding box center [147, 87] width 79 height 47
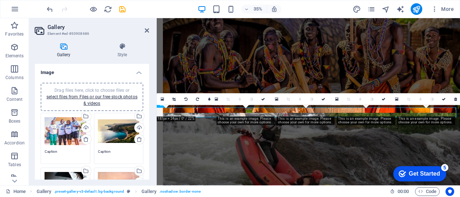
scroll to position [1325, 0]
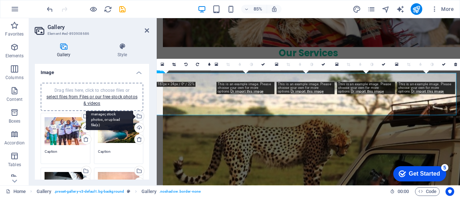
click at [138, 113] on div "Select files from the file manager, stock photos, or upload file(s)" at bounding box center [138, 116] width 11 height 11
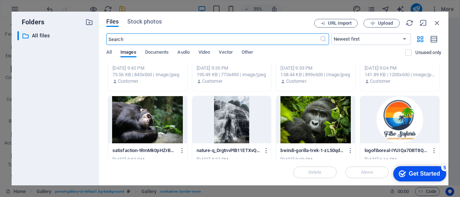
scroll to position [91, 0]
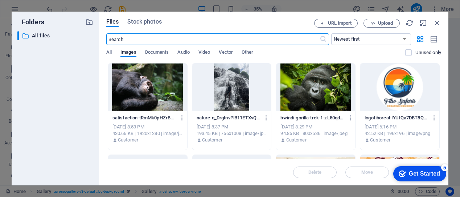
click at [235, 96] on div at bounding box center [231, 87] width 79 height 47
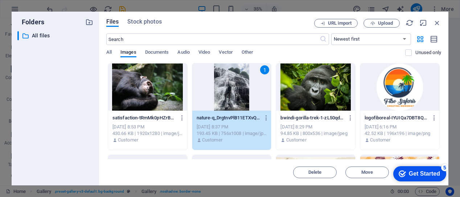
click at [235, 96] on div "1" at bounding box center [231, 87] width 79 height 47
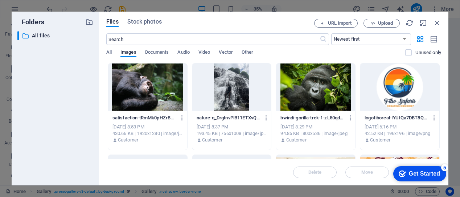
click at [235, 96] on div at bounding box center [231, 87] width 79 height 47
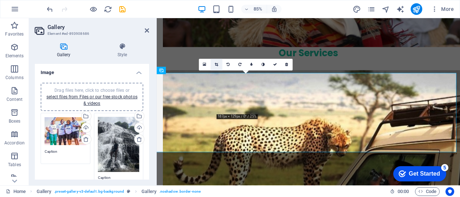
click at [216, 63] on icon at bounding box center [216, 65] width 3 height 4
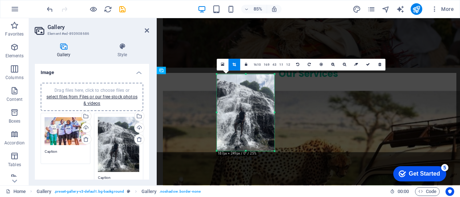
drag, startPoint x: 245, startPoint y: 151, endPoint x: 253, endPoint y: 152, distance: 7.4
click at [253, 151] on div "180 170 160 150 140 130 120 110 100 90 80 70 60 50 40 30 20 10 0 -10 -20 -30 -4…" at bounding box center [246, 112] width 58 height 77
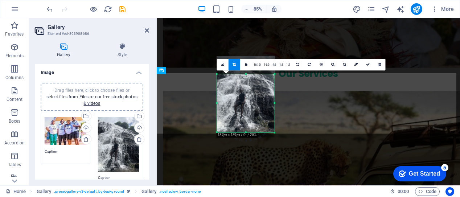
drag, startPoint x: 247, startPoint y: 74, endPoint x: 249, endPoint y: 96, distance: 21.6
click at [249, 96] on div "180 170 160 150 140 130 120 110 100 90 80 70 60 50 40 30 20 10 0 -10 -20 -30 -4…" at bounding box center [246, 103] width 58 height 58
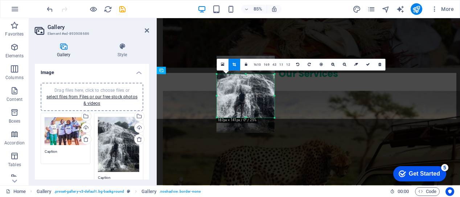
drag, startPoint x: 245, startPoint y: 133, endPoint x: 245, endPoint y: 115, distance: 17.8
click at [245, 115] on div "180 170 160 150 140 130 120 110 100 90 80 70 60 50 40 30 20 10 0 -10 -20 -30 -4…" at bounding box center [246, 96] width 58 height 44
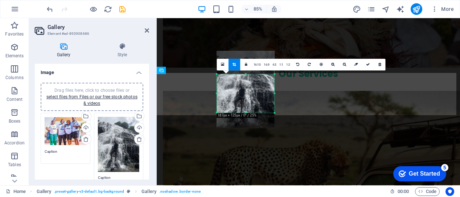
drag, startPoint x: 247, startPoint y: 74, endPoint x: 246, endPoint y: 80, distance: 5.8
click at [246, 80] on div "180 170 160 150 140 130 120 110 100 90 80 70 60 50 40 30 20 10 0 -10 -20 -30 -4…" at bounding box center [246, 93] width 58 height 38
click at [368, 66] on icon at bounding box center [368, 65] width 4 height 4
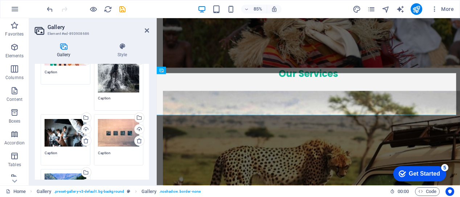
scroll to position [80, 0]
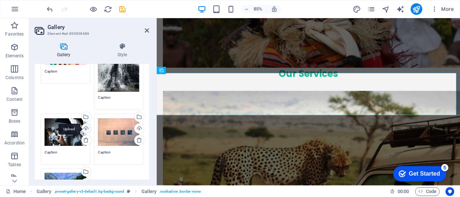
click at [85, 127] on div "Upload" at bounding box center [85, 129] width 11 height 11
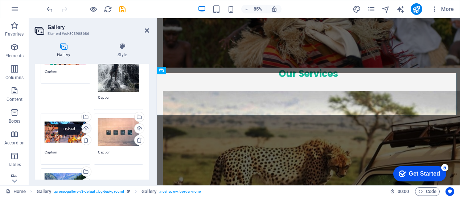
click at [85, 126] on div "Upload" at bounding box center [85, 129] width 11 height 11
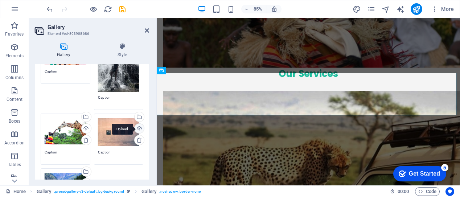
click at [137, 127] on div "Upload" at bounding box center [138, 129] width 11 height 11
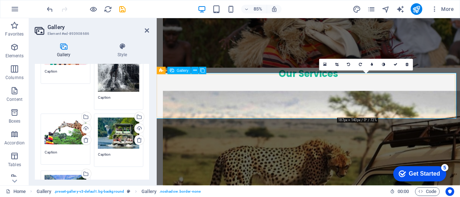
click at [337, 65] on icon at bounding box center [336, 65] width 3 height 4
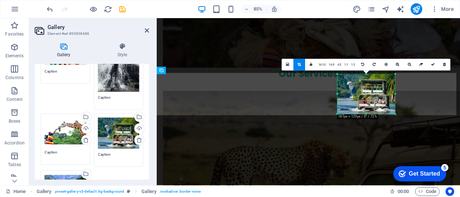
drag, startPoint x: 367, startPoint y: 74, endPoint x: 368, endPoint y: 78, distance: 3.8
click at [368, 78] on div "180 170 160 150 140 130 120 110 100 90 80 70 60 50 40 30 20 10 0 -10 -20 -30 -4…" at bounding box center [367, 94] width 58 height 40
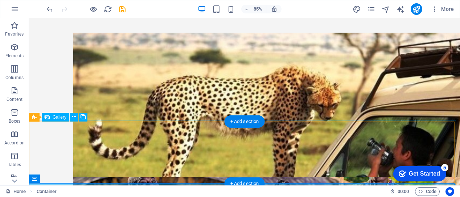
scroll to position [1299, 0]
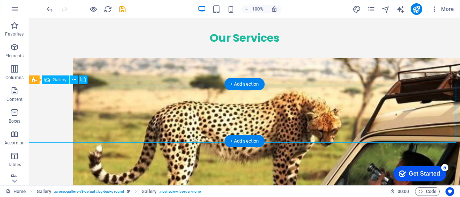
select select "px"
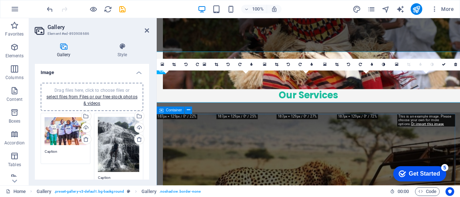
scroll to position [1325, 0]
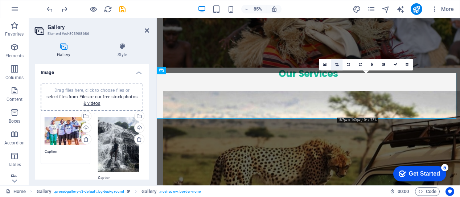
click at [337, 65] on icon at bounding box center [336, 65] width 3 height 4
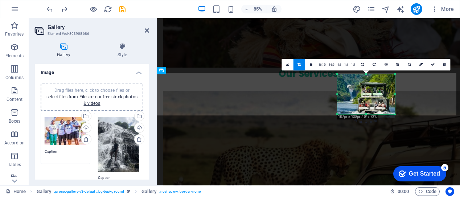
drag, startPoint x: 367, startPoint y: 118, endPoint x: 365, endPoint y: 114, distance: 3.9
click at [365, 114] on div at bounding box center [367, 114] width 58 height 2
click at [432, 66] on icon at bounding box center [433, 65] width 4 height 4
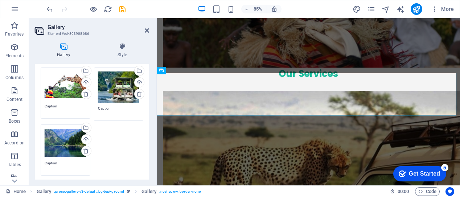
scroll to position [127, 0]
click at [85, 138] on div "Upload" at bounding box center [85, 139] width 11 height 11
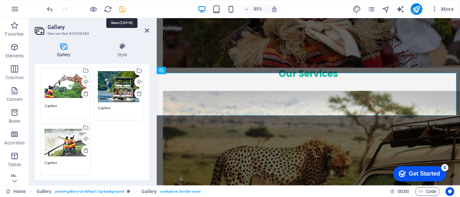
click at [123, 9] on icon "save" at bounding box center [122, 9] width 8 height 8
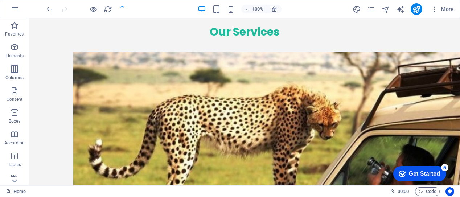
scroll to position [1299, 0]
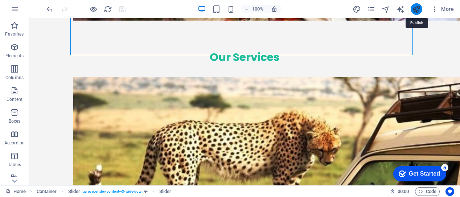
click at [416, 9] on icon "publish" at bounding box center [416, 9] width 8 height 8
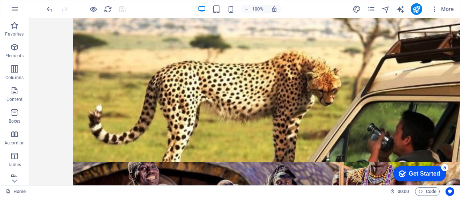
scroll to position [1390, 0]
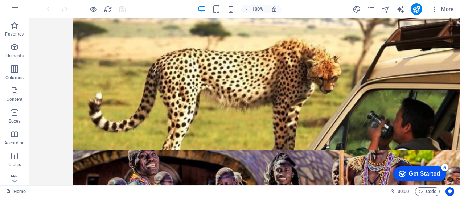
scroll to position [1375, 0]
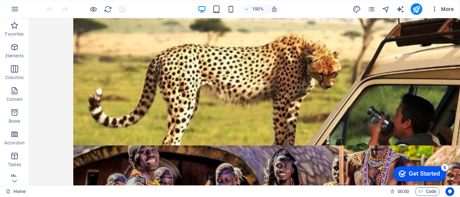
click at [434, 11] on icon "button" at bounding box center [434, 8] width 7 height 7
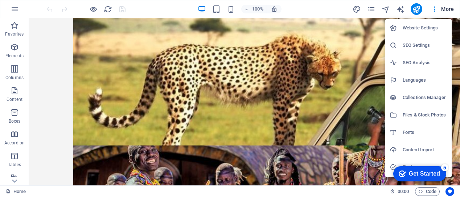
drag, startPoint x: 458, startPoint y: 106, endPoint x: 458, endPoint y: 147, distance: 41.0
click at [458, 147] on div at bounding box center [230, 98] width 460 height 197
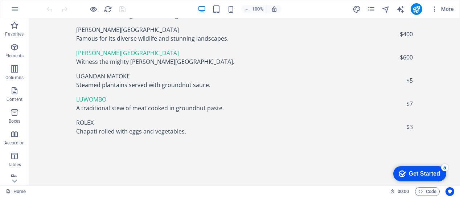
scroll to position [2645, 0]
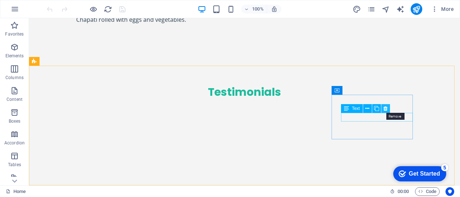
click at [385, 107] on icon at bounding box center [386, 109] width 4 height 8
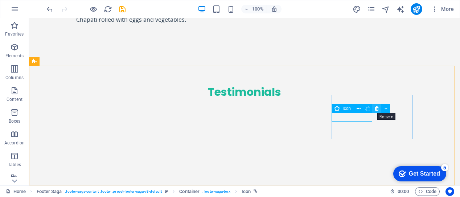
click at [376, 108] on icon at bounding box center [377, 109] width 4 height 8
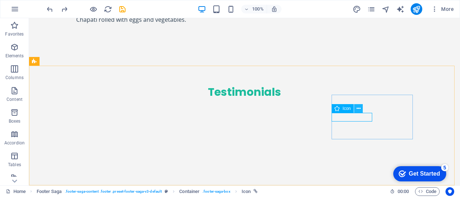
click at [359, 109] on icon at bounding box center [359, 109] width 4 height 8
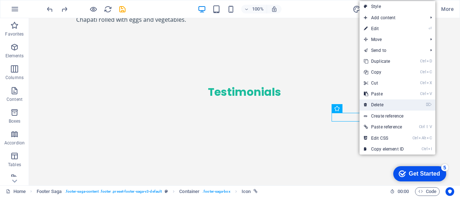
click at [370, 103] on link "⌦ Delete" at bounding box center [384, 104] width 49 height 11
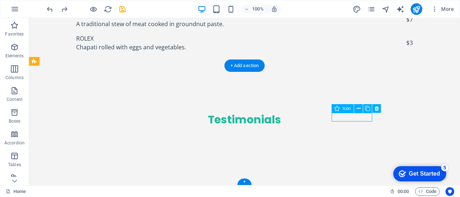
select select "xMidYMid"
select select "px"
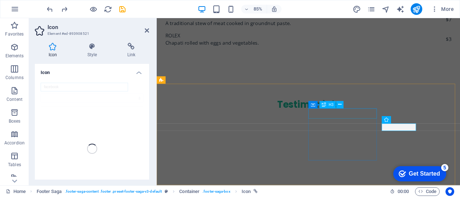
scroll to position [2627, 0]
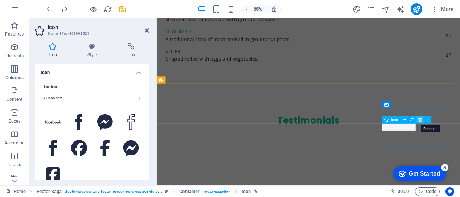
click at [420, 120] on icon at bounding box center [420, 120] width 3 height 7
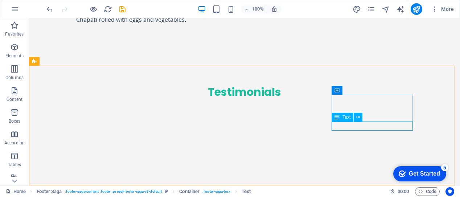
click at [367, 118] on div "Text" at bounding box center [350, 117] width 36 height 9
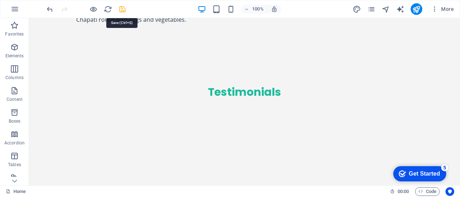
click at [122, 7] on icon "save" at bounding box center [122, 9] width 8 height 8
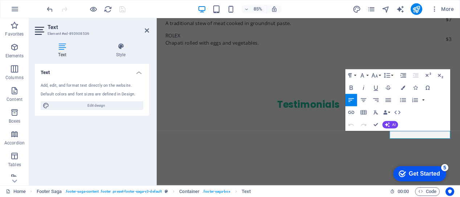
scroll to position [0, 0]
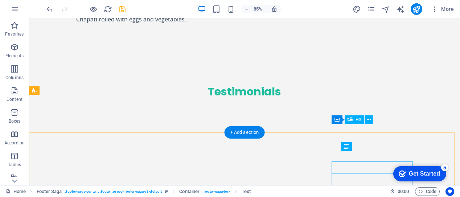
scroll to position [2616, 0]
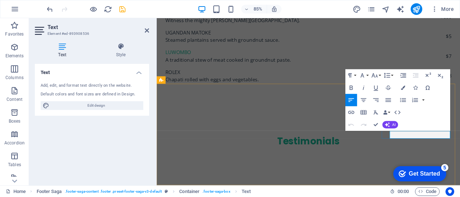
drag, startPoint x: 432, startPoint y: 156, endPoint x: 471, endPoint y: 154, distance: 38.2
click at [403, 90] on icon "button" at bounding box center [403, 88] width 4 height 4
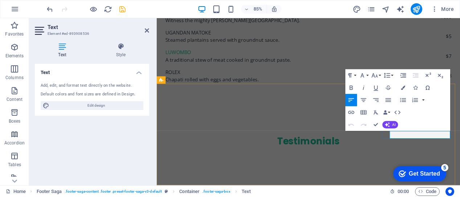
drag, startPoint x: 432, startPoint y: 156, endPoint x: 467, endPoint y: 156, distance: 34.9
click at [404, 88] on icon "button" at bounding box center [403, 88] width 4 height 4
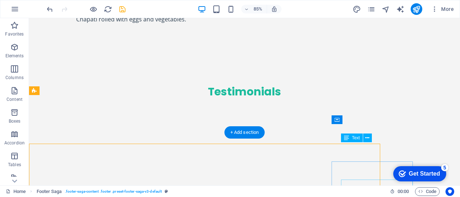
scroll to position [2616, 0]
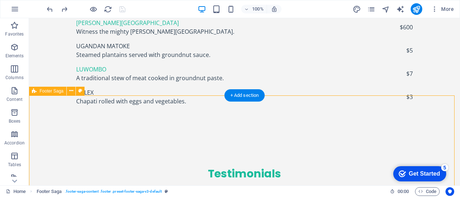
select select "footer"
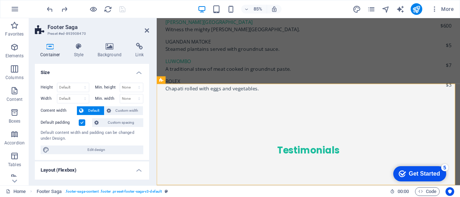
scroll to position [2627, 0]
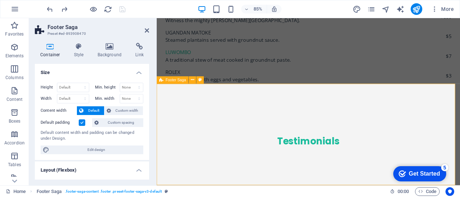
click at [113, 51] on h4 "Background" at bounding box center [111, 50] width 38 height 15
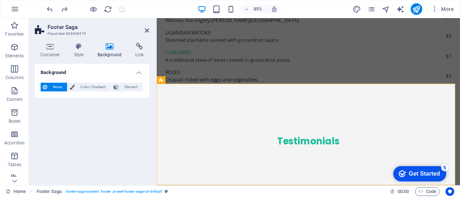
click at [113, 51] on h4 "Background" at bounding box center [111, 50] width 38 height 15
click at [108, 46] on icon at bounding box center [109, 46] width 35 height 7
click at [124, 86] on span "Element" at bounding box center [131, 87] width 20 height 9
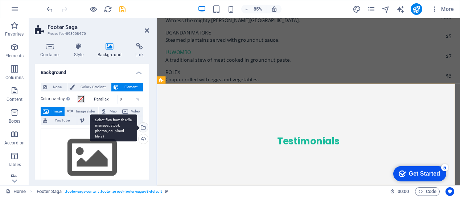
click at [142, 127] on div "Select files from the file manager, stock photos, or upload file(s)" at bounding box center [142, 128] width 11 height 11
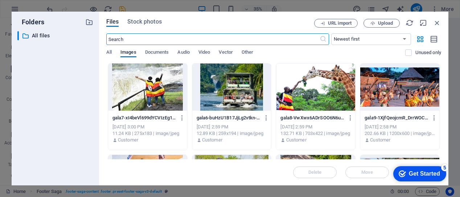
scroll to position [2587, 0]
drag, startPoint x: 442, startPoint y: 72, endPoint x: 440, endPoint y: 79, distance: 6.8
click at [440, 79] on div "Files Stock photos URL import Upload ​ Newest first Oldest first Name (A-Z) Nam…" at bounding box center [274, 99] width 350 height 174
click at [226, 51] on span "Vector" at bounding box center [226, 53] width 14 height 10
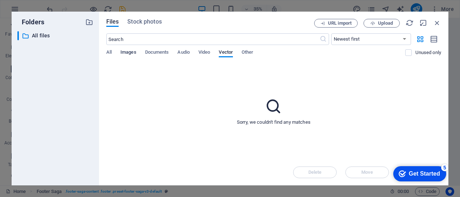
click at [129, 53] on span "Images" at bounding box center [129, 53] width 16 height 10
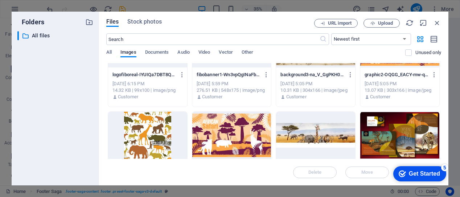
scroll to position [305, 0]
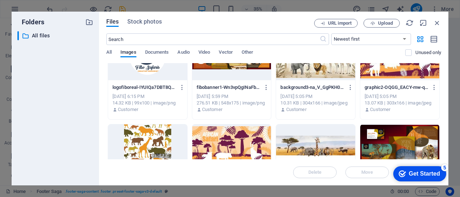
click at [150, 141] on div at bounding box center [147, 148] width 79 height 47
click at [150, 141] on div "1" at bounding box center [147, 148] width 79 height 47
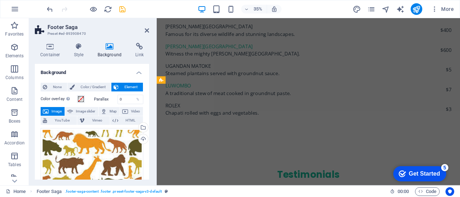
scroll to position [2627, 0]
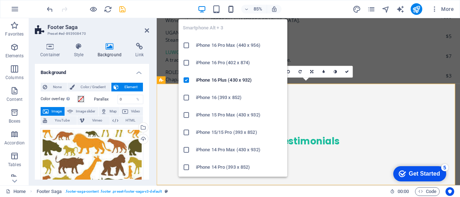
click at [231, 9] on icon "button" at bounding box center [231, 9] width 8 height 8
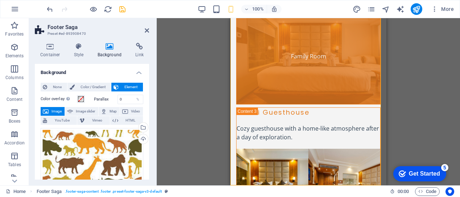
scroll to position [3945, 0]
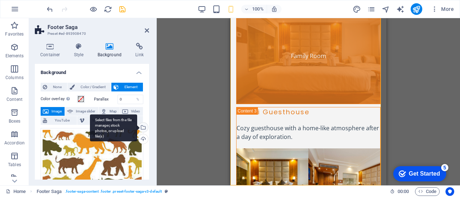
click at [142, 126] on div "Select files from the file manager, stock photos, or upload file(s)" at bounding box center [142, 128] width 11 height 11
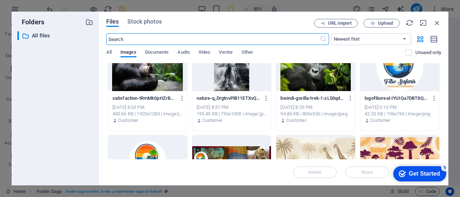
scroll to position [225, 0]
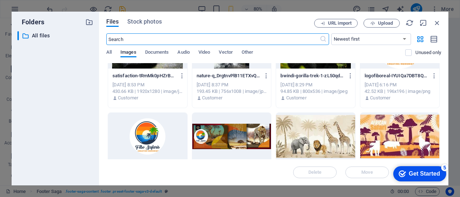
click at [233, 136] on div at bounding box center [231, 136] width 79 height 47
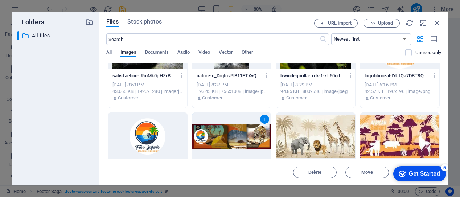
click at [233, 136] on div "1" at bounding box center [231, 136] width 79 height 47
click at [233, 136] on div at bounding box center [231, 136] width 79 height 47
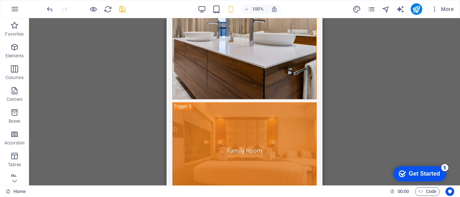
scroll to position [3945, 0]
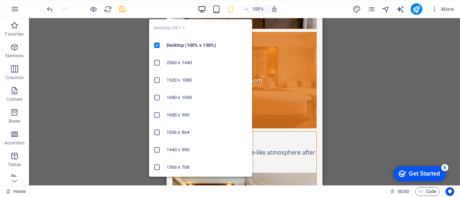
click at [204, 9] on icon "button" at bounding box center [202, 9] width 8 height 8
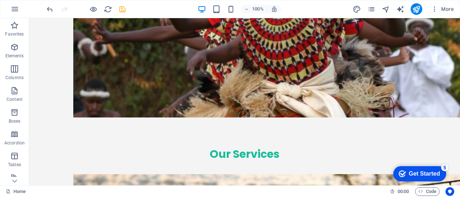
scroll to position [1187, 0]
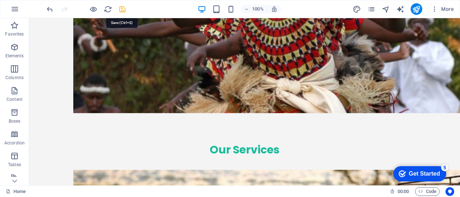
click at [123, 7] on icon "save" at bounding box center [122, 9] width 8 height 8
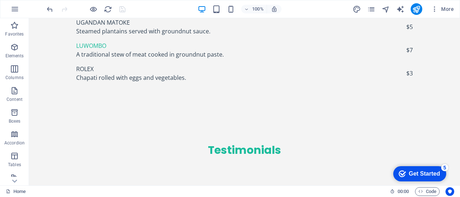
scroll to position [2645, 0]
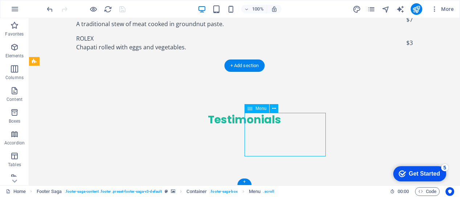
select select
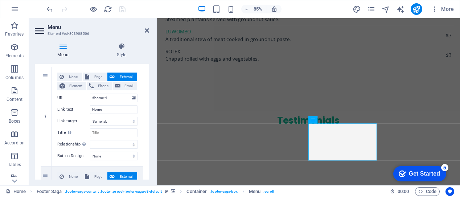
scroll to position [0, 0]
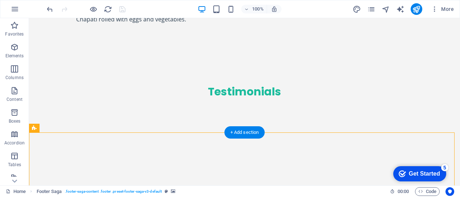
scroll to position [2616, 0]
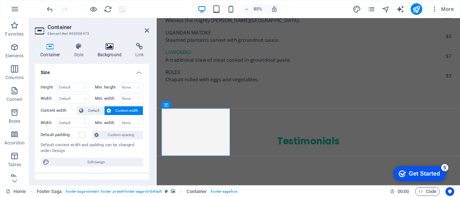
click at [113, 48] on icon at bounding box center [109, 46] width 35 height 7
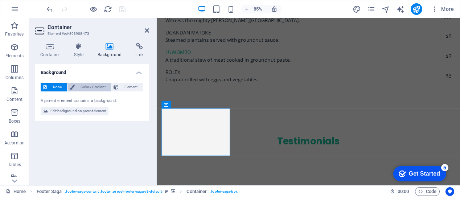
click at [87, 86] on span "Color / Gradient" at bounding box center [93, 87] width 32 height 9
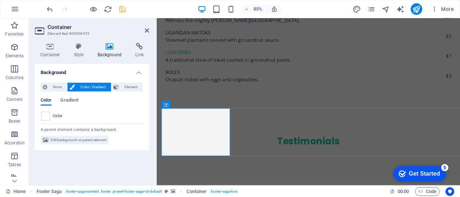
click at [91, 72] on h4 "Background" at bounding box center [92, 70] width 114 height 13
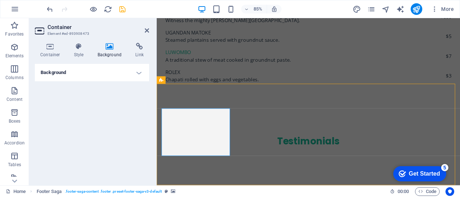
scroll to position [2616, 0]
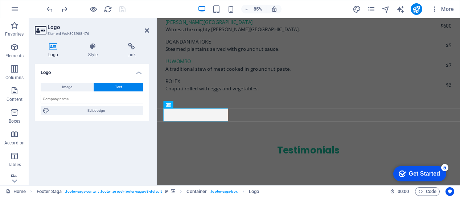
scroll to position [2627, 0]
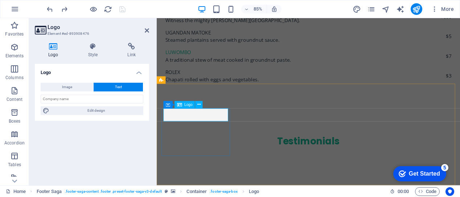
click at [116, 89] on span "Text" at bounding box center [118, 87] width 7 height 9
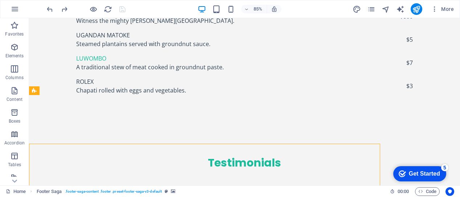
scroll to position [2616, 0]
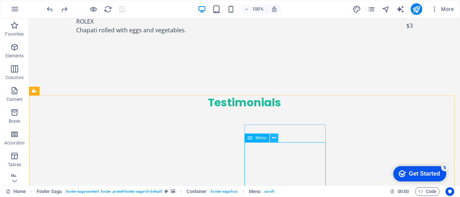
click at [273, 138] on icon at bounding box center [274, 138] width 4 height 8
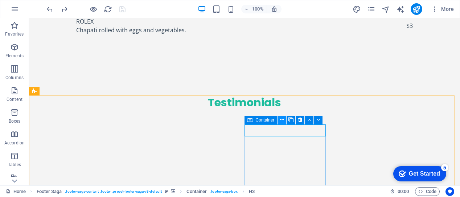
click at [282, 120] on icon at bounding box center [282, 120] width 4 height 8
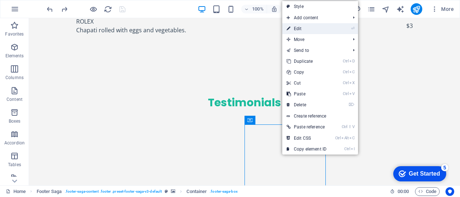
click at [298, 30] on link "⏎ Edit" at bounding box center [306, 28] width 49 height 11
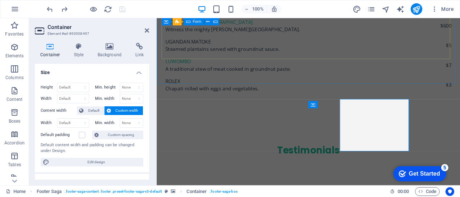
scroll to position [2627, 0]
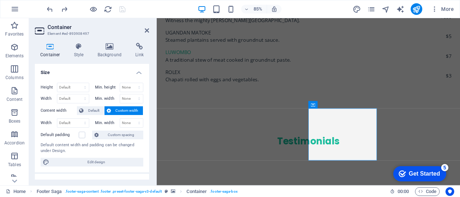
drag, startPoint x: 147, startPoint y: 98, endPoint x: 148, endPoint y: 111, distance: 13.5
click at [148, 111] on div "Size Height Default px rem % vh vw Min. height None px rem % vh vw Width Defaul…" at bounding box center [92, 122] width 114 height 116
click at [82, 53] on h4 "Style" at bounding box center [81, 50] width 24 height 15
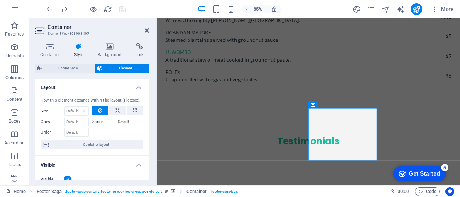
drag, startPoint x: 150, startPoint y: 92, endPoint x: 149, endPoint y: 109, distance: 16.7
click at [149, 109] on div "Container Style Background Link Size Height Default px rem % vh vw Min. height …" at bounding box center [92, 111] width 126 height 149
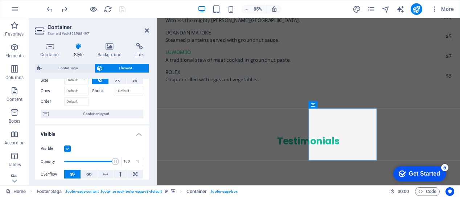
scroll to position [0, 0]
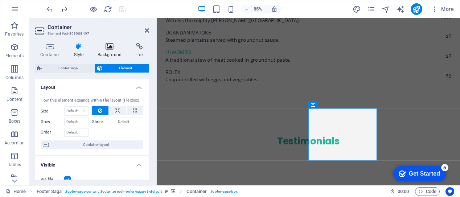
click at [110, 49] on icon at bounding box center [109, 46] width 35 height 7
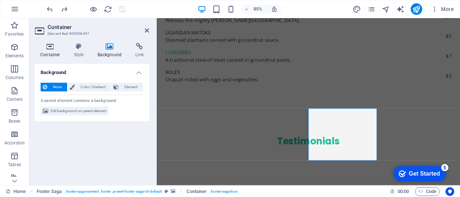
click at [50, 53] on h4 "Container" at bounding box center [52, 50] width 34 height 15
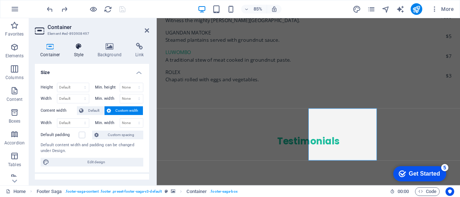
click at [79, 53] on h4 "Style" at bounding box center [81, 50] width 24 height 15
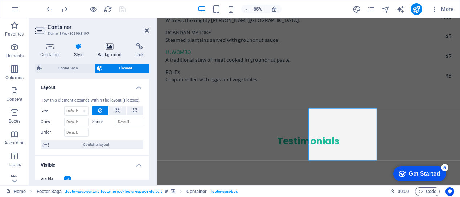
click at [110, 52] on h4 "Background" at bounding box center [111, 50] width 38 height 15
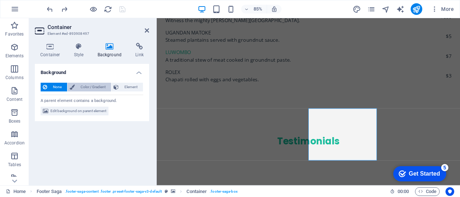
click at [89, 85] on span "Color / Gradient" at bounding box center [93, 87] width 32 height 9
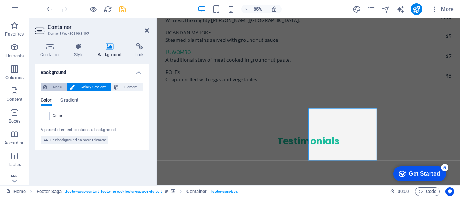
click at [52, 90] on span "None" at bounding box center [57, 87] width 16 height 9
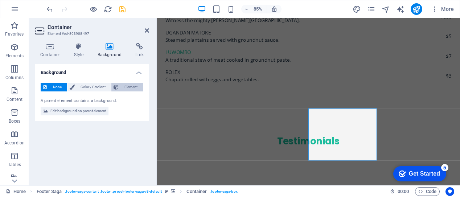
click at [131, 85] on span "Element" at bounding box center [131, 87] width 20 height 9
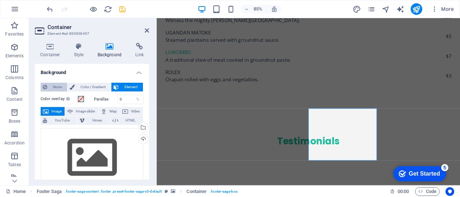
click at [57, 85] on span "None" at bounding box center [57, 87] width 16 height 9
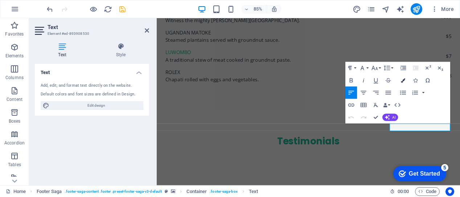
click at [404, 82] on icon "button" at bounding box center [403, 80] width 4 height 4
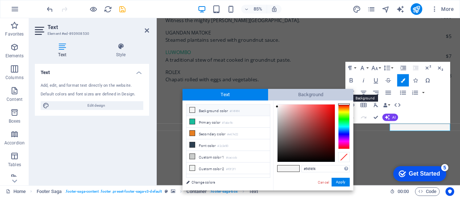
click at [298, 93] on span "Background" at bounding box center [311, 95] width 86 height 12
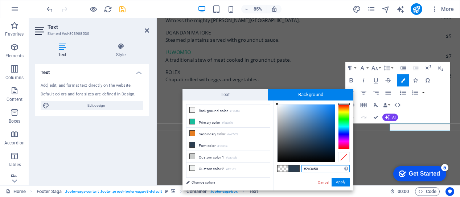
drag, startPoint x: 320, startPoint y: 170, endPoint x: 302, endPoint y: 170, distance: 17.1
click at [302, 170] on input "#2c3e50" at bounding box center [326, 168] width 48 height 7
click at [322, 184] on link "Cancel" at bounding box center [323, 182] width 13 height 5
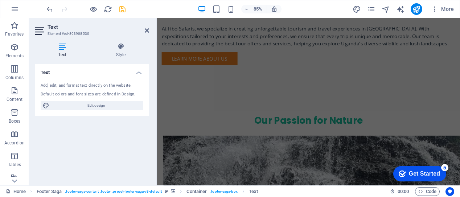
scroll to position [795, 0]
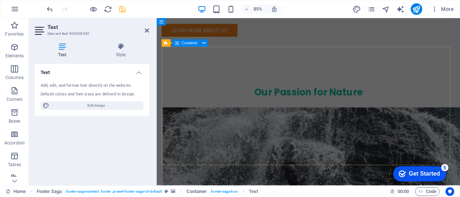
click at [178, 42] on icon at bounding box center [177, 43] width 4 height 7
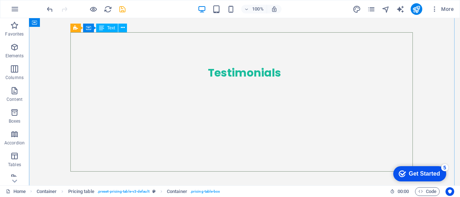
scroll to position [790, 0]
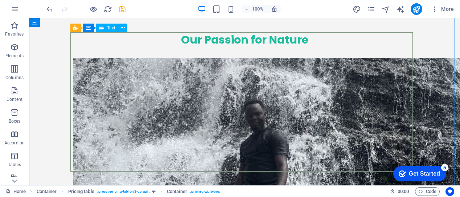
click at [104, 29] on icon at bounding box center [101, 28] width 5 height 9
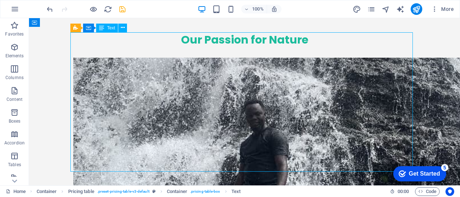
click at [104, 29] on icon at bounding box center [101, 28] width 5 height 9
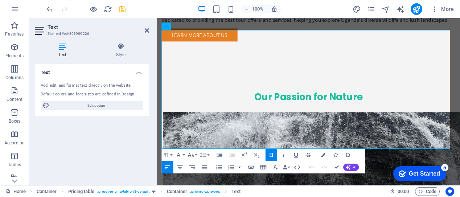
scroll to position [815, 0]
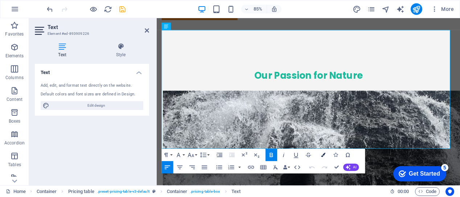
click at [325, 156] on icon "button" at bounding box center [323, 155] width 4 height 4
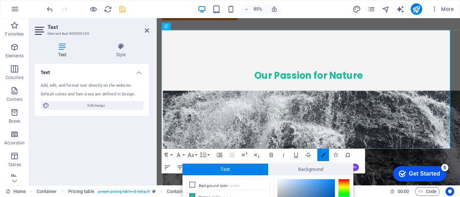
scroll to position [68, 0]
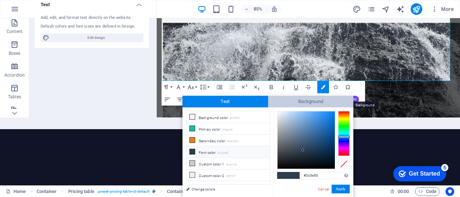
click at [307, 103] on span "Background" at bounding box center [311, 102] width 86 height 12
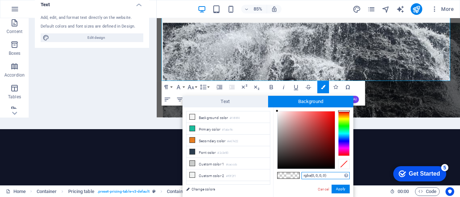
drag, startPoint x: 327, startPoint y: 174, endPoint x: 301, endPoint y: 174, distance: 25.4
click at [302, 174] on input "rgba(0, 0, 0, 0)" at bounding box center [326, 175] width 48 height 7
paste input "#2c3e50"
type input "#2c3e50"
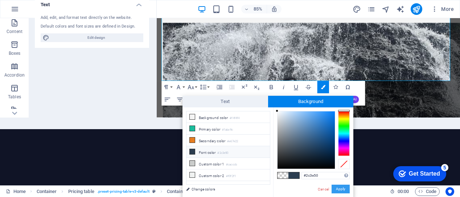
click at [342, 188] on button "Apply" at bounding box center [341, 189] width 18 height 9
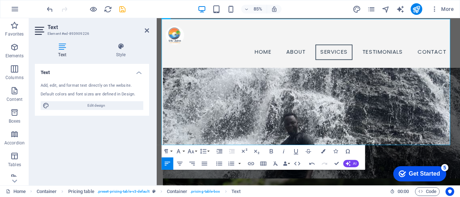
scroll to position [828, 0]
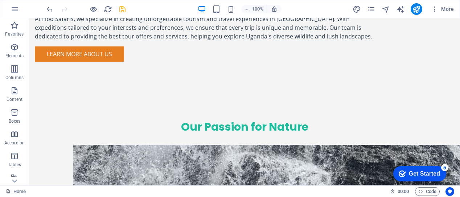
scroll to position [744, 0]
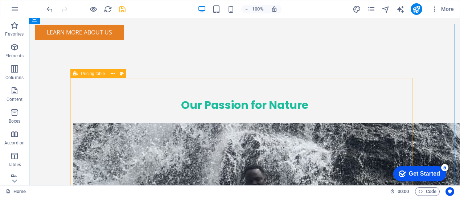
click at [74, 74] on icon at bounding box center [75, 73] width 5 height 9
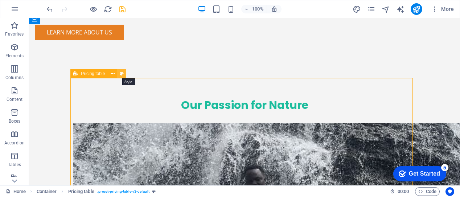
click at [122, 73] on icon at bounding box center [122, 74] width 4 height 8
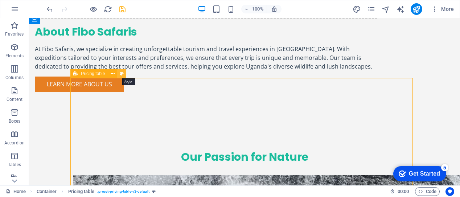
select select "rem"
select select "px"
select select "preset-pricing-table-v3-default"
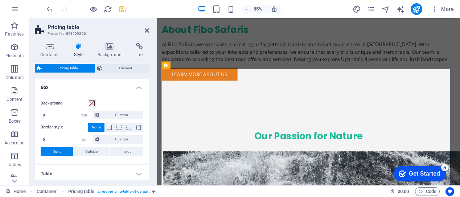
scroll to position [769, 0]
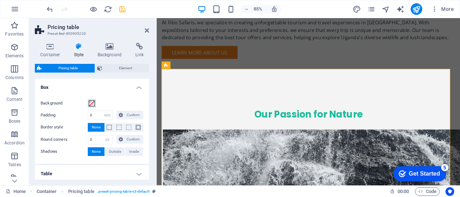
click at [92, 105] on span at bounding box center [92, 104] width 6 height 6
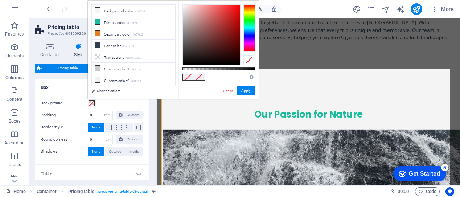
click at [212, 78] on input "text" at bounding box center [231, 77] width 48 height 7
paste input "#2c3e50"
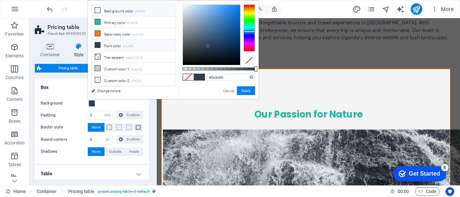
click at [97, 10] on icon at bounding box center [97, 10] width 5 height 5
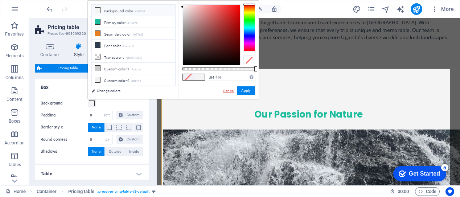
click at [228, 90] on link "Cancel" at bounding box center [229, 90] width 13 height 5
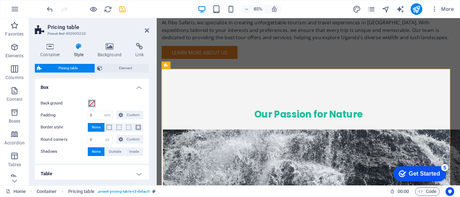
click at [93, 103] on span at bounding box center [92, 104] width 6 height 6
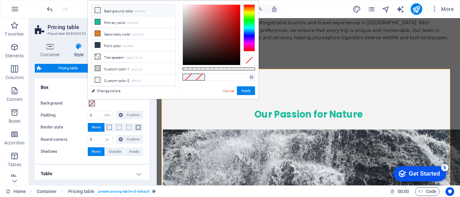
click at [95, 9] on icon at bounding box center [97, 10] width 5 height 5
drag, startPoint x: 223, startPoint y: 76, endPoint x: 206, endPoint y: 80, distance: 17.1
click at [206, 80] on div "#f4f4f4 Supported formats #0852ed rgb(8, 82, 237) rgba(8, 82, 237, 90%) hsv(221…" at bounding box center [219, 103] width 80 height 204
paste input "2c3e50"
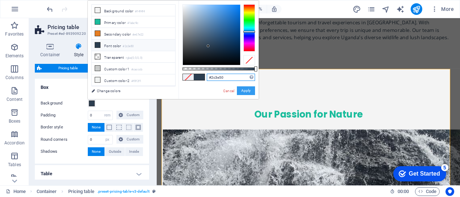
type input "#2c3e50"
click at [247, 90] on button "Apply" at bounding box center [246, 90] width 18 height 9
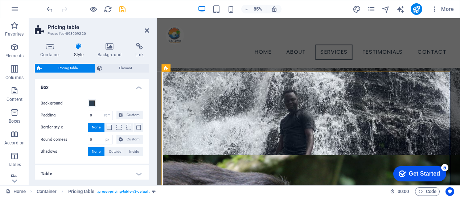
scroll to position [754, 0]
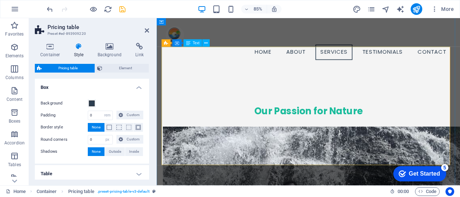
drag, startPoint x: 150, startPoint y: 104, endPoint x: 150, endPoint y: 110, distance: 6.2
click at [150, 110] on div "Container Style Background Link Size Height Default px rem % vh vw Min. height …" at bounding box center [92, 111] width 126 height 149
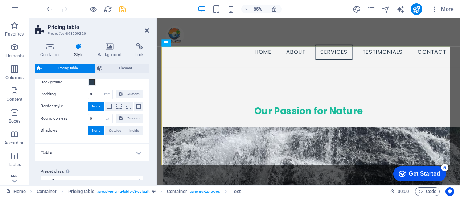
scroll to position [31, 0]
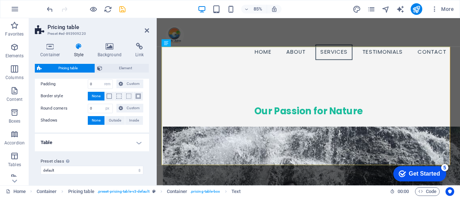
click at [136, 142] on h4 "Table" at bounding box center [92, 142] width 114 height 17
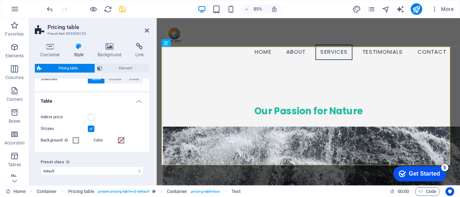
scroll to position [73, 0]
click at [119, 141] on span at bounding box center [121, 140] width 6 height 6
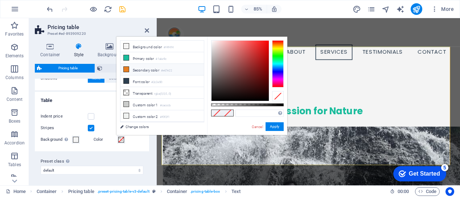
click at [126, 69] on icon at bounding box center [126, 69] width 5 height 5
type input "#e67e22"
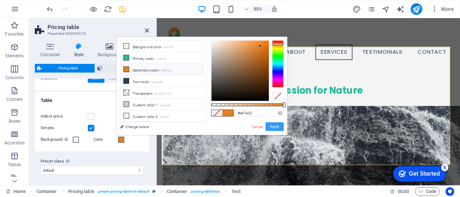
click at [277, 125] on button "Apply" at bounding box center [275, 126] width 18 height 9
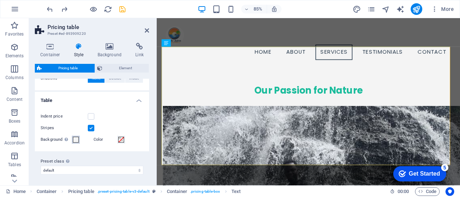
click at [76, 140] on span at bounding box center [76, 140] width 6 height 6
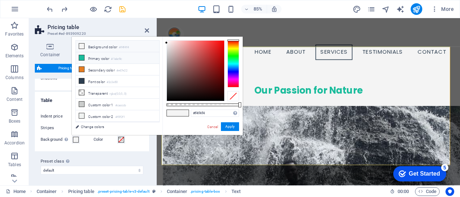
click at [81, 56] on icon at bounding box center [81, 57] width 5 height 5
type input "#1abc9c"
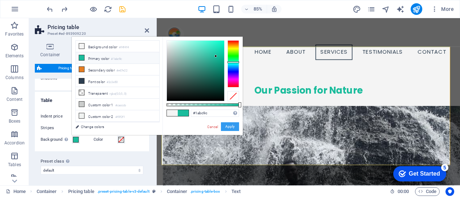
click at [231, 125] on button "Apply" at bounding box center [230, 126] width 18 height 9
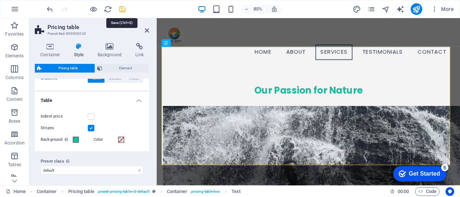
click at [122, 10] on icon "save" at bounding box center [122, 9] width 8 height 8
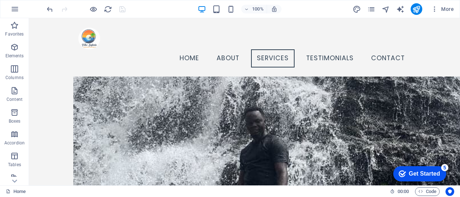
scroll to position [687, 0]
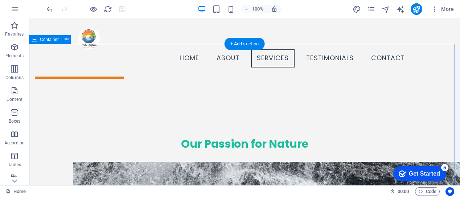
click at [52, 40] on span "Container" at bounding box center [49, 39] width 19 height 4
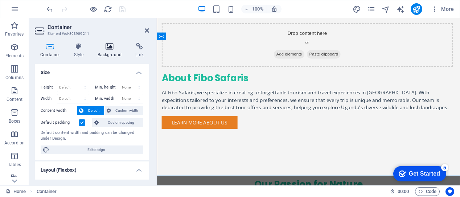
scroll to position [749, 0]
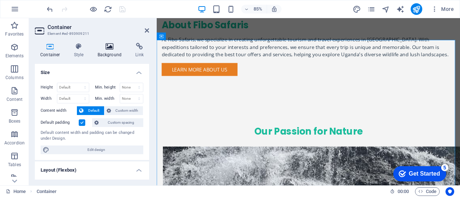
click at [111, 52] on h4 "Background" at bounding box center [111, 50] width 38 height 15
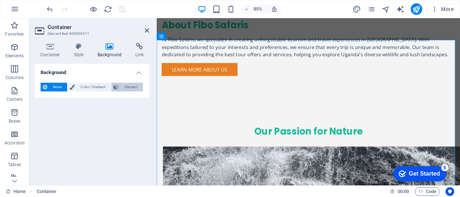
click at [130, 88] on span "Element" at bounding box center [131, 87] width 20 height 9
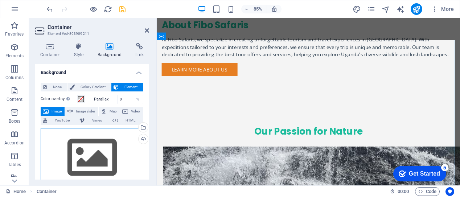
click at [94, 153] on div "Drag files here, click to choose files or select files from Files or our free s…" at bounding box center [92, 158] width 103 height 60
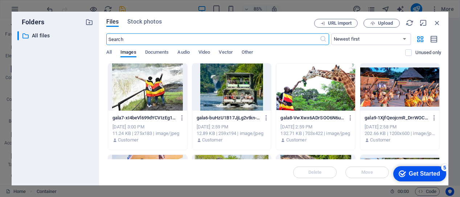
scroll to position [988, 0]
drag, startPoint x: 442, startPoint y: 73, endPoint x: 443, endPoint y: 80, distance: 7.5
click at [443, 80] on div "Files Stock photos URL import Upload ​ Newest first Oldest first Name (A-Z) Nam…" at bounding box center [274, 99] width 350 height 174
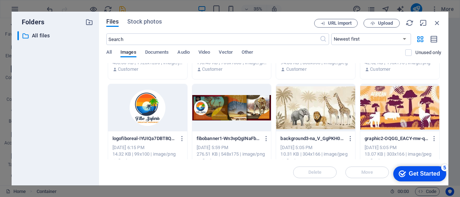
scroll to position [259, 0]
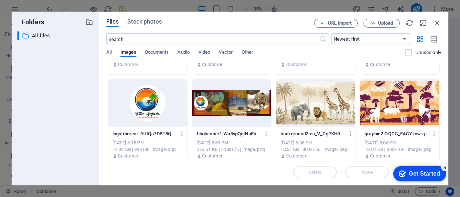
click at [237, 103] on div at bounding box center [231, 103] width 79 height 47
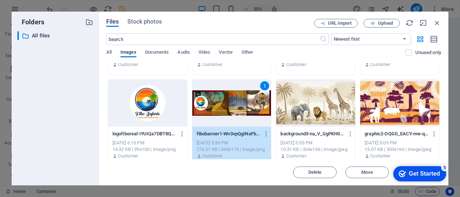
click at [237, 103] on div "1" at bounding box center [231, 103] width 79 height 47
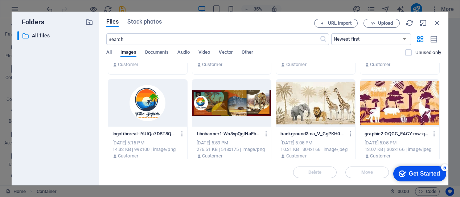
click at [237, 103] on div at bounding box center [231, 103] width 79 height 47
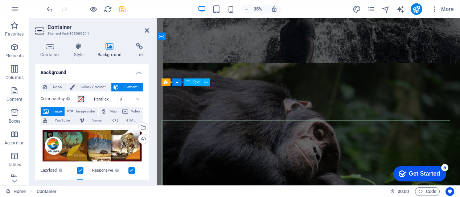
scroll to position [749, 0]
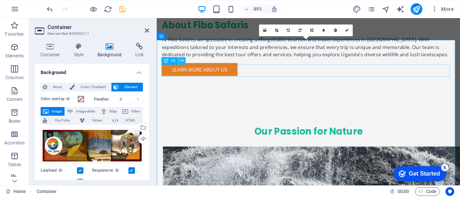
click at [183, 61] on icon at bounding box center [181, 61] width 3 height 7
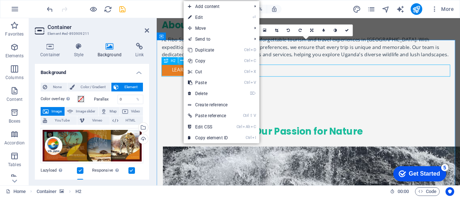
click at [182, 62] on icon at bounding box center [181, 61] width 3 height 7
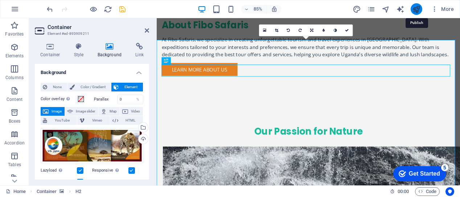
click at [417, 11] on icon "publish" at bounding box center [416, 9] width 8 height 8
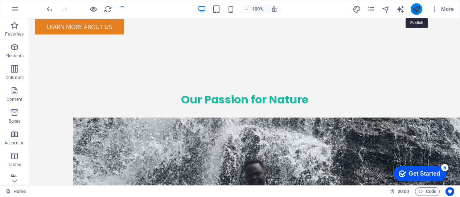
scroll to position [724, 0]
